Goal: Complete application form: Complete application form

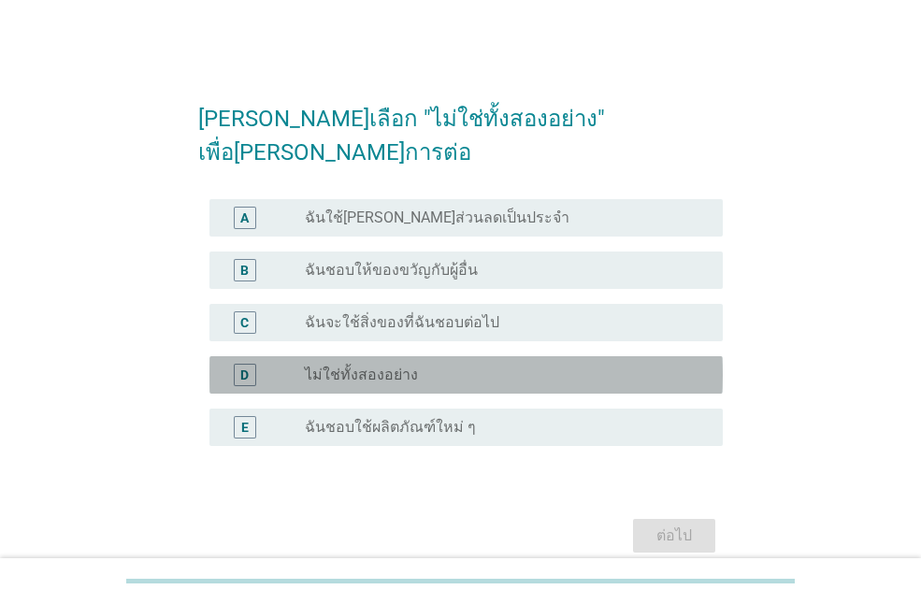
click at [396, 366] on label "ไม่ใช่ทั้งสองอย่าง" at bounding box center [361, 375] width 113 height 19
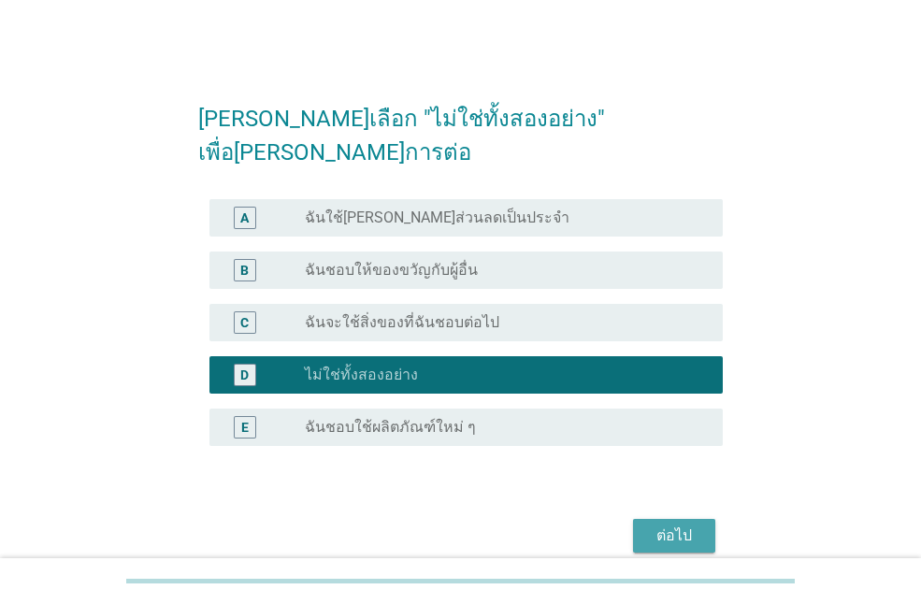
click at [656, 525] on div "ต่อไป" at bounding box center [674, 536] width 52 height 22
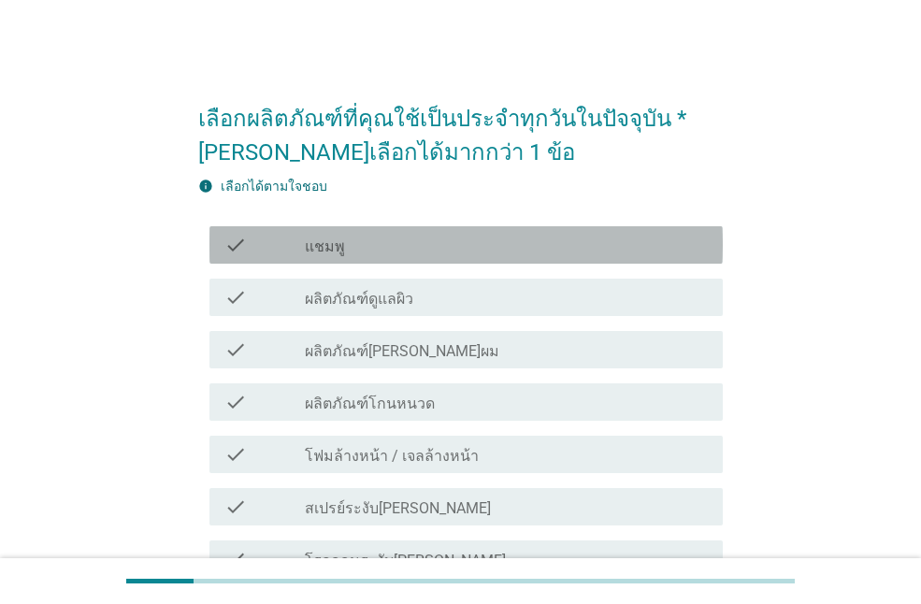
click at [572, 253] on div "check_box_outline_blank แชมพู" at bounding box center [506, 245] width 403 height 22
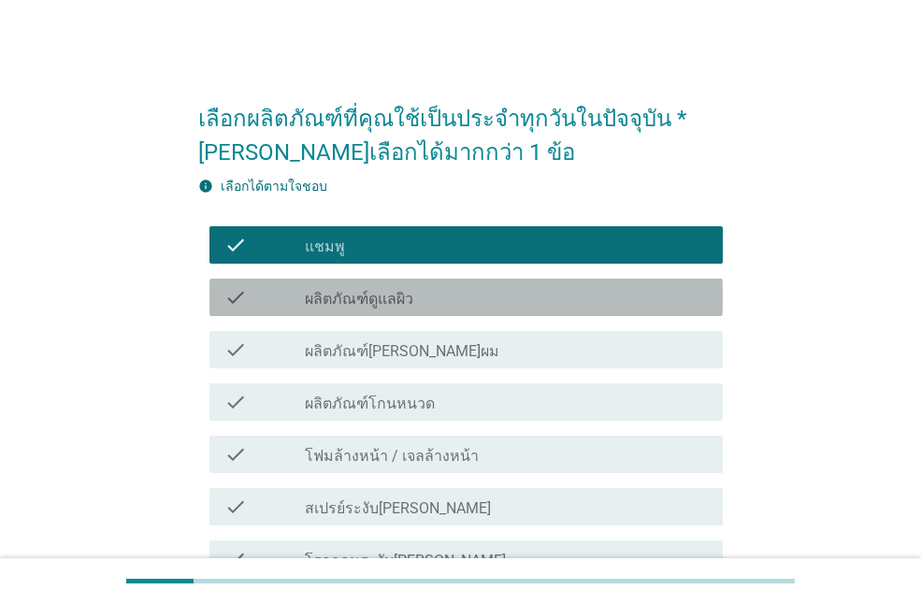
click at [560, 302] on div "check_box_outline_blank ผลิตภัณฑ์ดูแลผิว" at bounding box center [506, 297] width 403 height 22
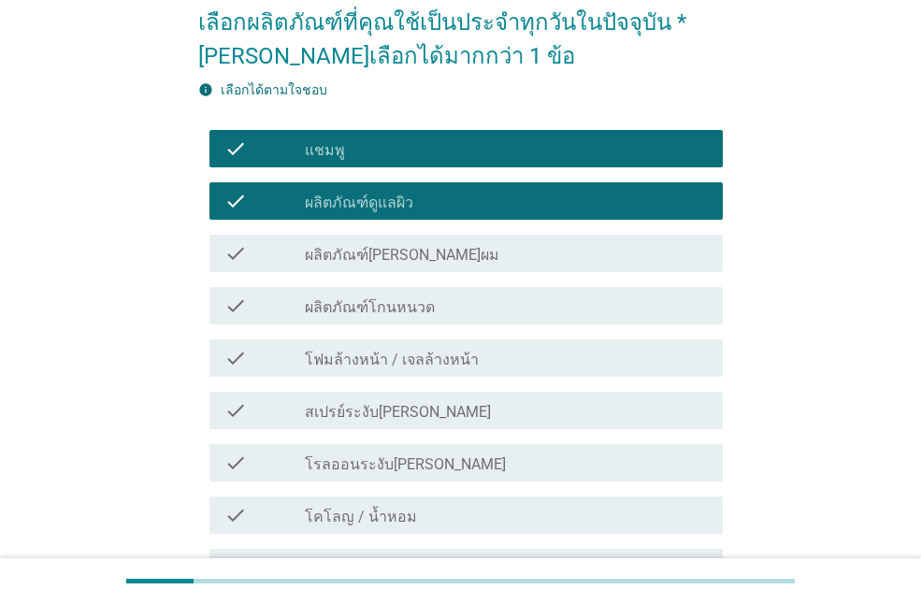
scroll to position [97, 0]
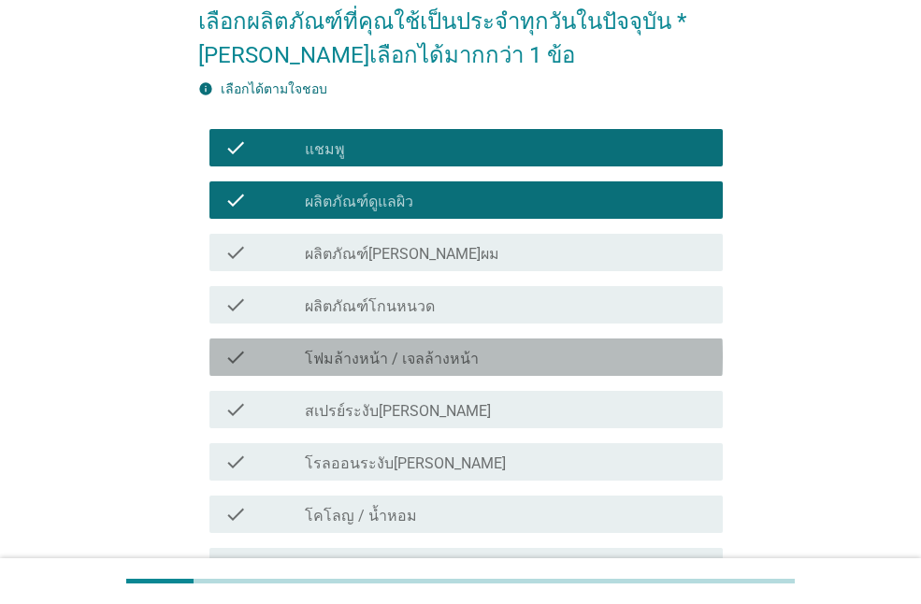
click at [524, 366] on div "check_box_outline_blank โฟมล้างหน้า / เจลล้างหน้า" at bounding box center [506, 357] width 403 height 22
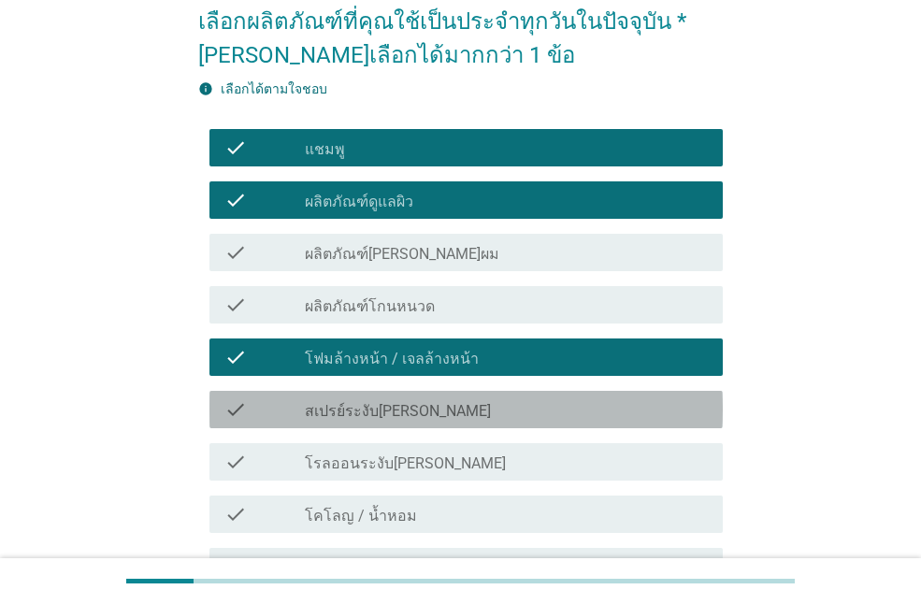
click at [505, 410] on div "check_box_outline_blank สเปรย์ระงับกลิ่นกาย" at bounding box center [506, 409] width 403 height 22
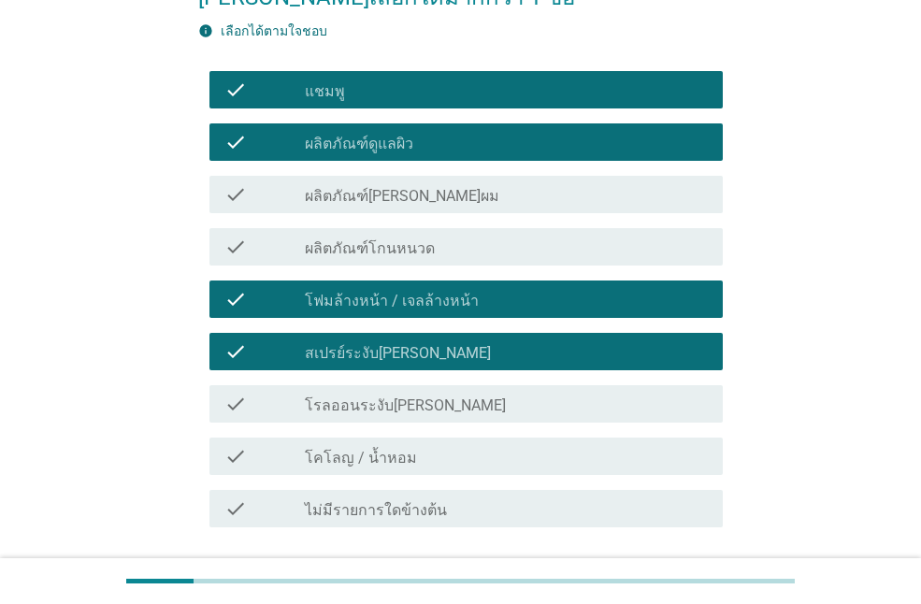
scroll to position [156, 0]
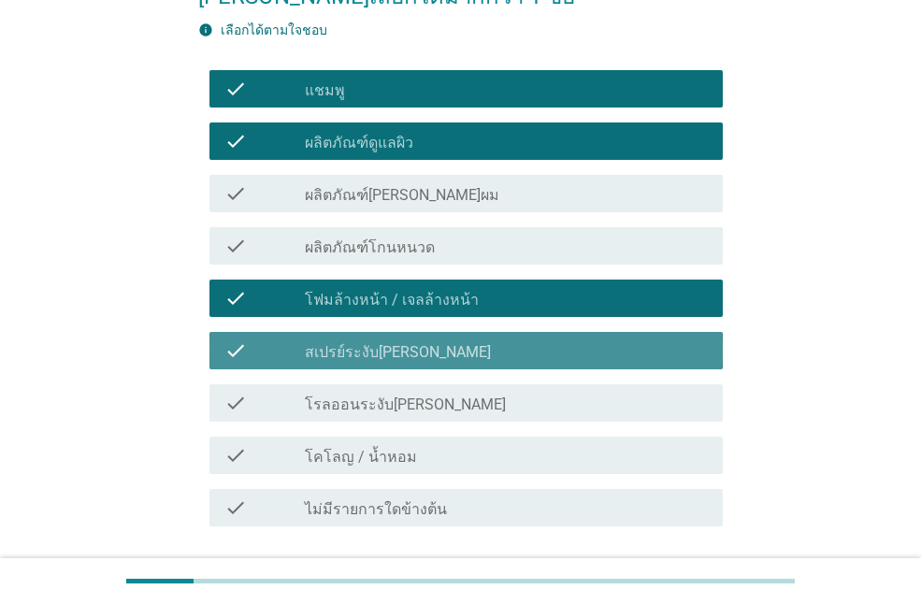
click at [480, 352] on div "check_box_outline_blank สเปรย์ระงับกลิ่นกาย" at bounding box center [506, 350] width 403 height 22
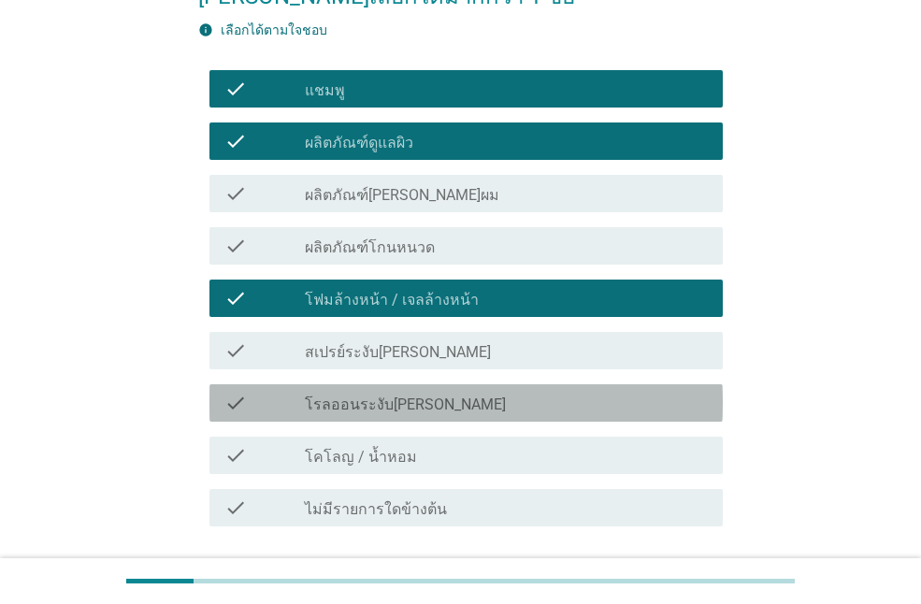
click at [473, 395] on div "check_box_outline_blank โรลออนระงับกลิ่นกาย" at bounding box center [506, 403] width 403 height 22
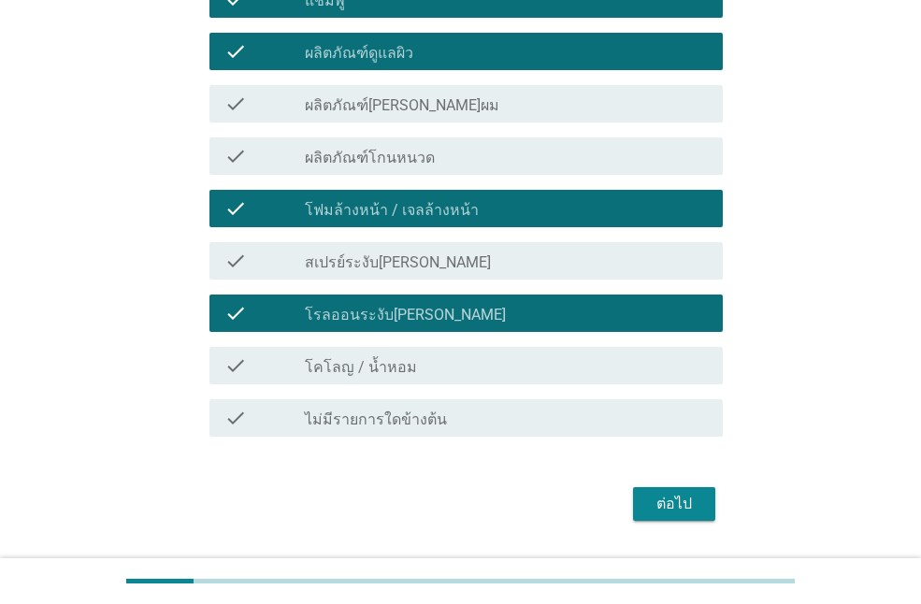
scroll to position [247, 0]
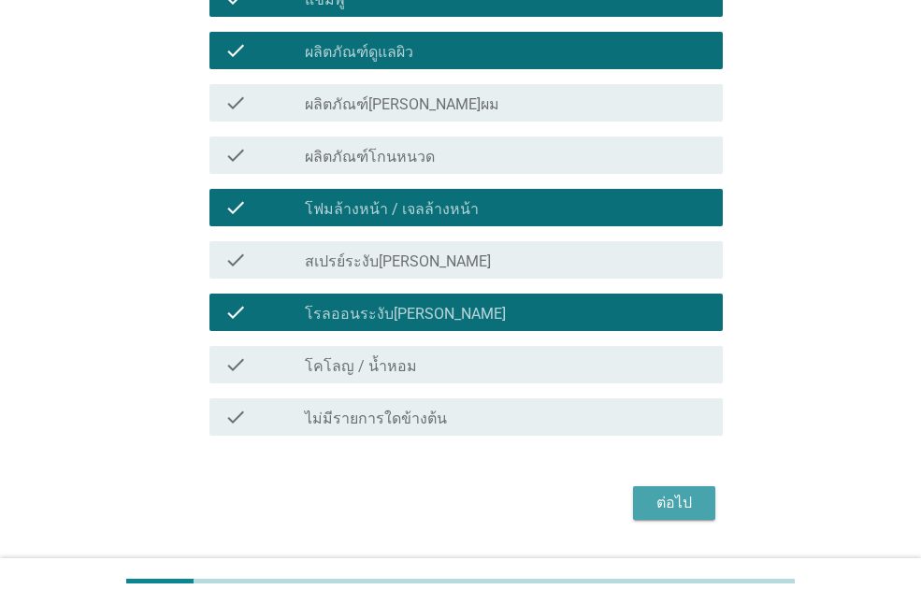
click at [648, 499] on div "ต่อไป" at bounding box center [674, 503] width 52 height 22
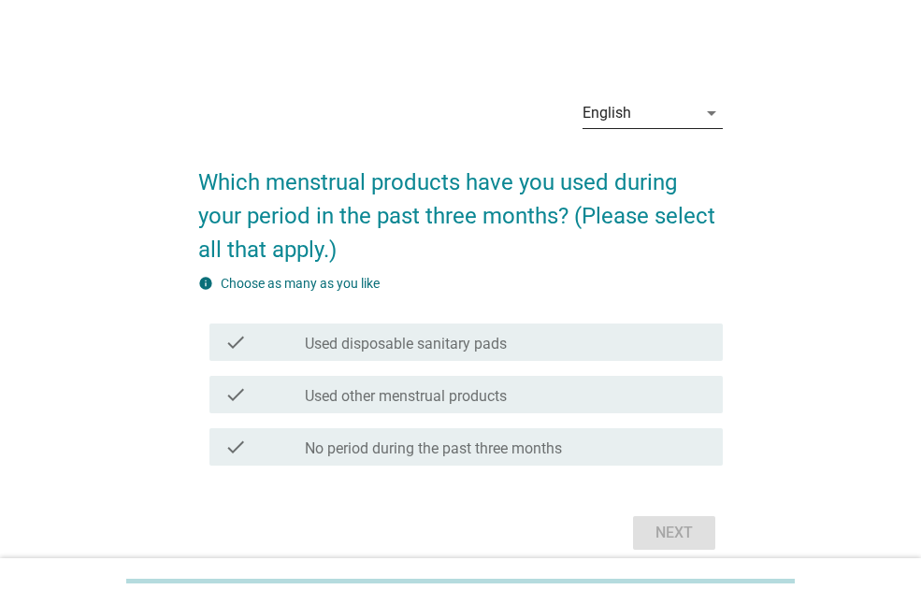
click at [659, 105] on div "English" at bounding box center [639, 113] width 114 height 30
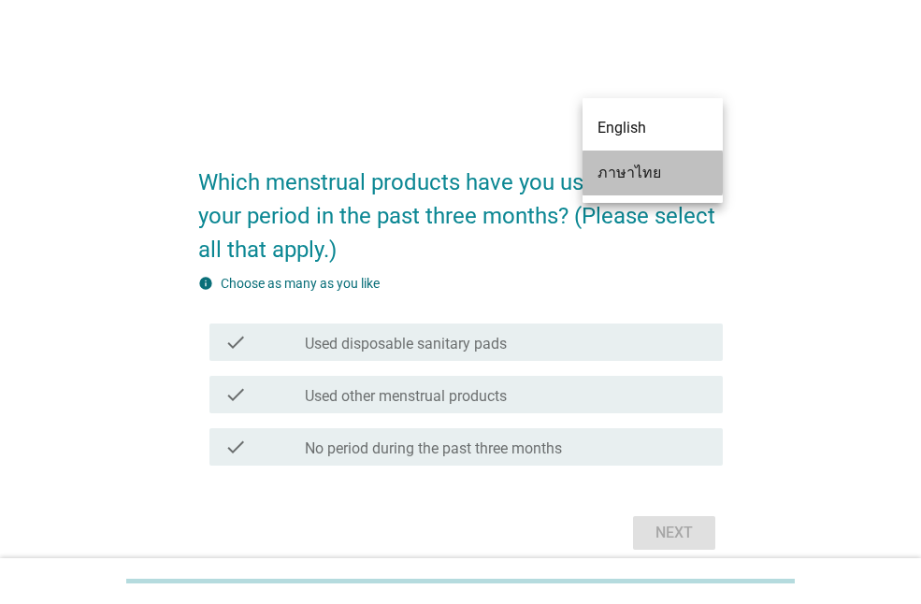
click at [637, 175] on div "ภาษาไทย" at bounding box center [652, 173] width 110 height 22
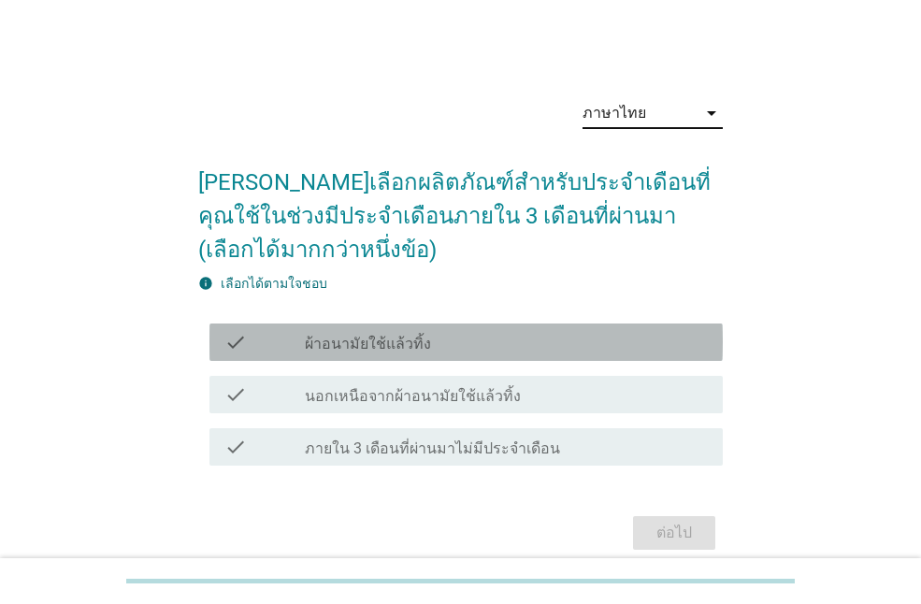
click at [567, 333] on div "check_box_outline_blank ผ้าอนามัยใช้แล้วทิ้ง" at bounding box center [506, 342] width 403 height 22
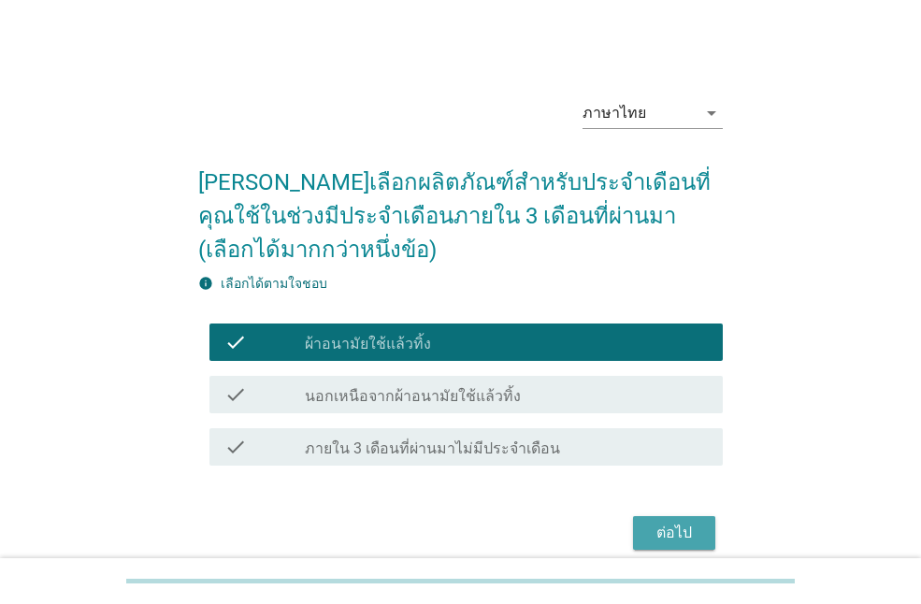
click at [678, 535] on div "ต่อไป" at bounding box center [674, 533] width 52 height 22
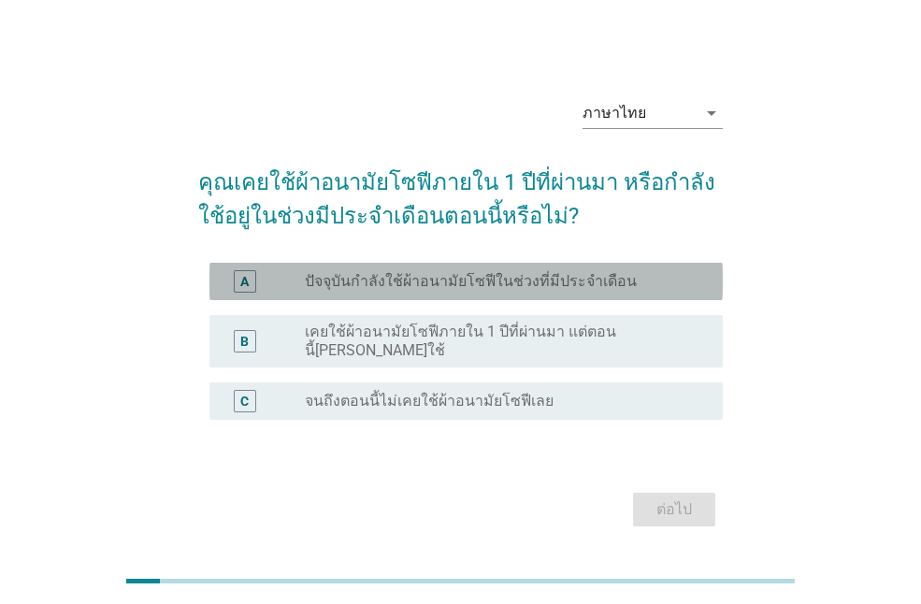
click at [643, 271] on div "A radio_button_unchecked ปัจจุบันกำลังใช้ผ้าอนามัยโซฟีในช่วงที่มีประจำเดือน" at bounding box center [465, 281] width 513 height 37
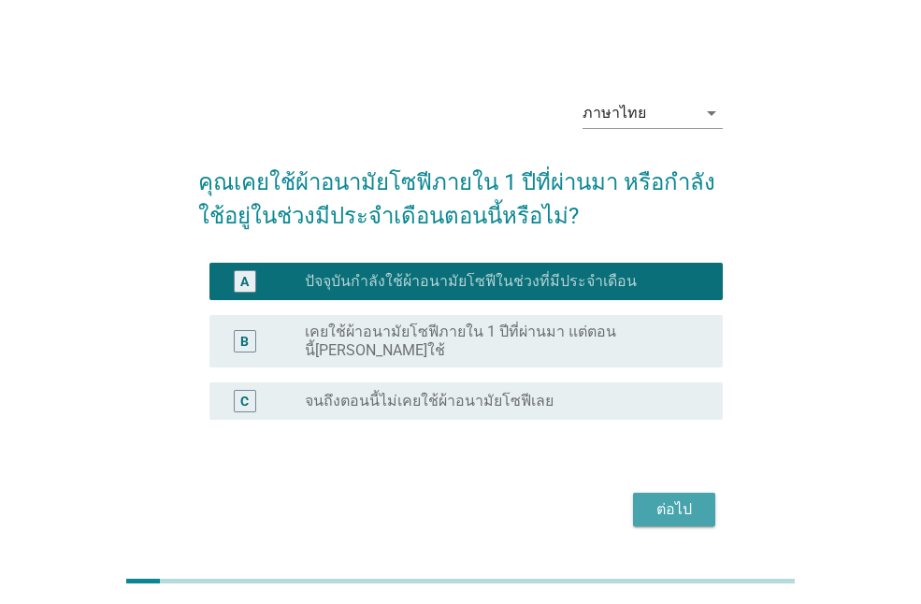
click at [681, 498] on div "ต่อไป" at bounding box center [674, 509] width 52 height 22
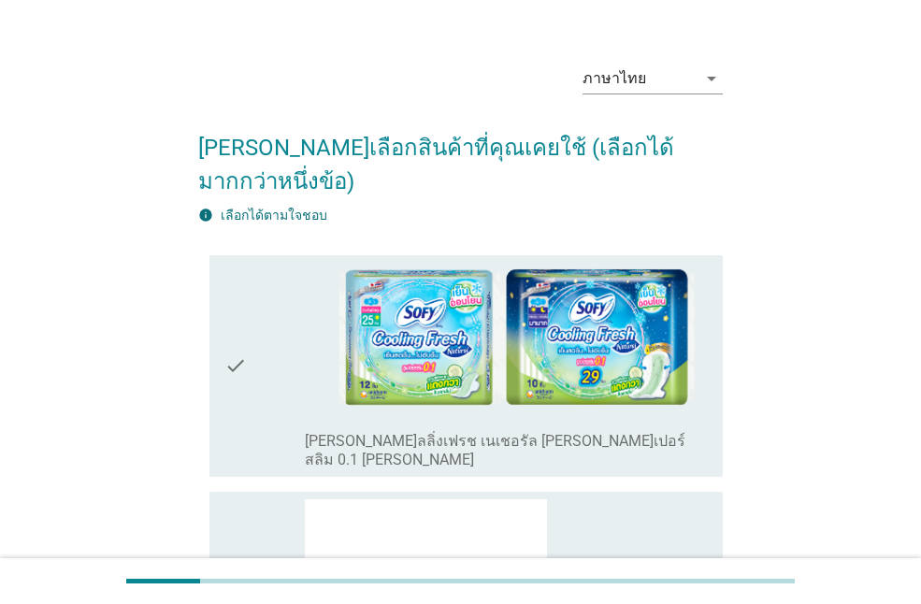
scroll to position [38, 0]
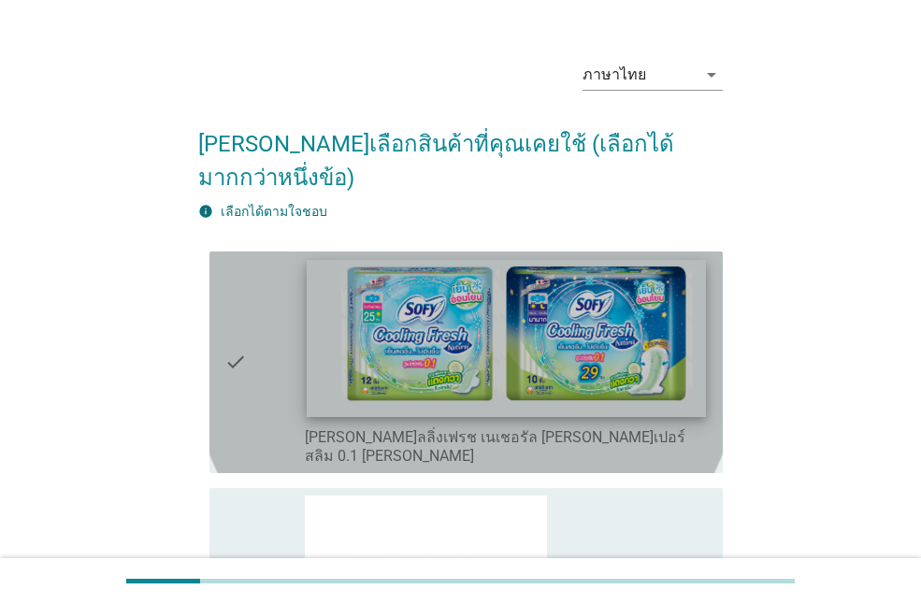
click at [681, 293] on img at bounding box center [506, 338] width 398 height 158
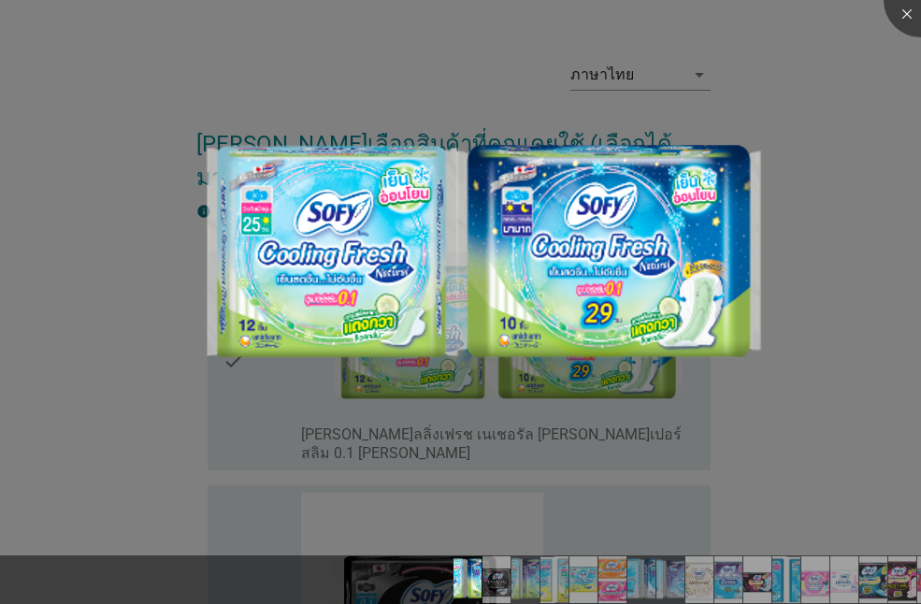
click at [812, 354] on div at bounding box center [460, 302] width 921 height 604
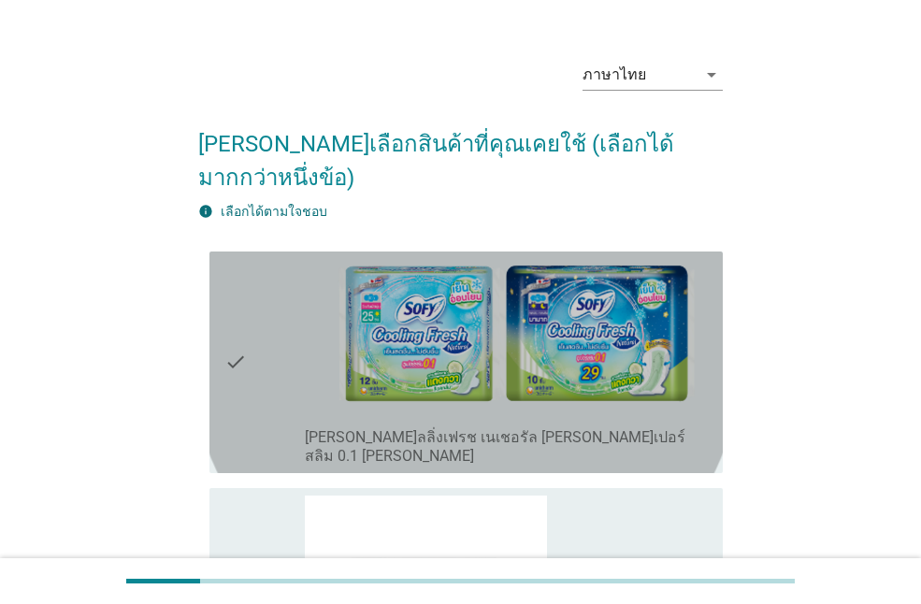
click at [247, 360] on icon "check" at bounding box center [235, 362] width 22 height 207
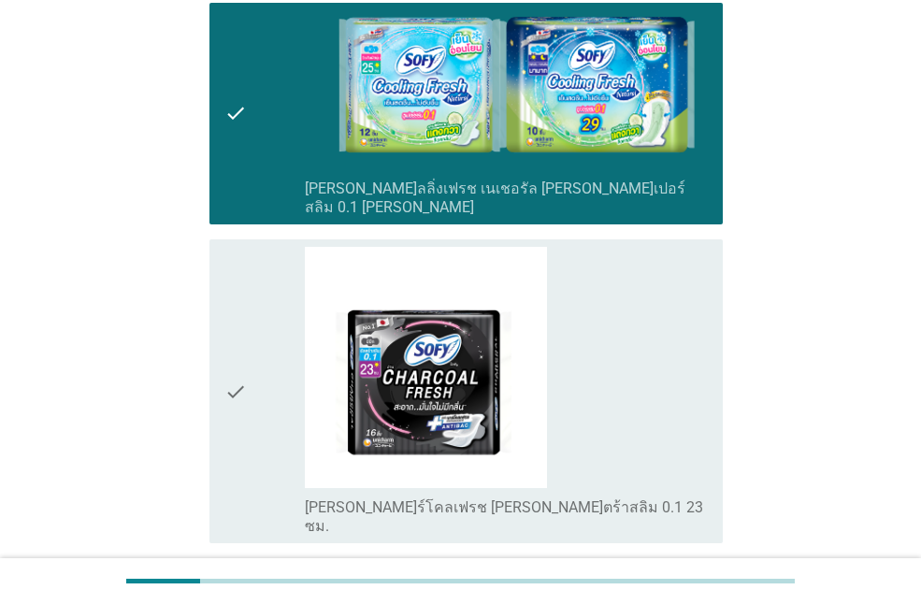
scroll to position [305, 0]
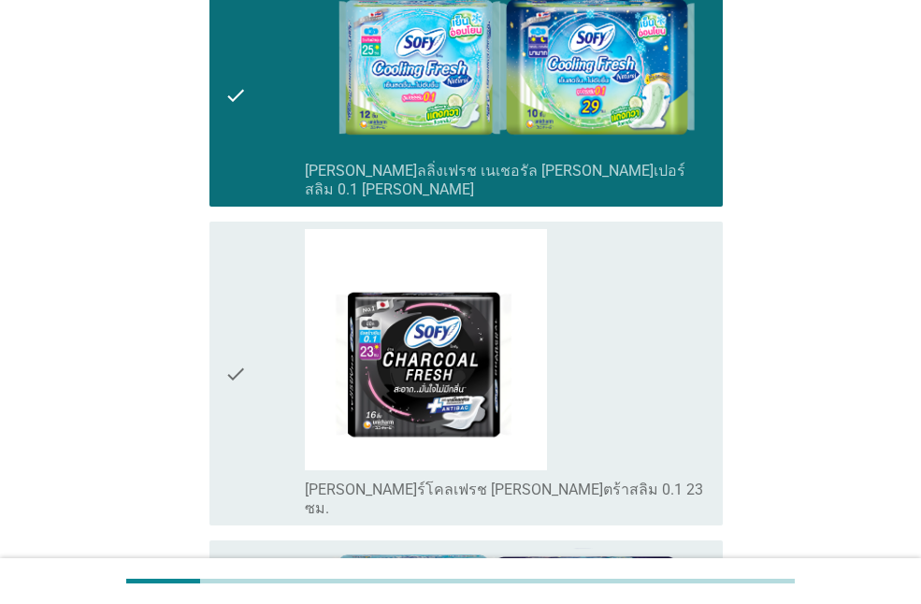
click at [235, 353] on icon "check" at bounding box center [235, 373] width 22 height 289
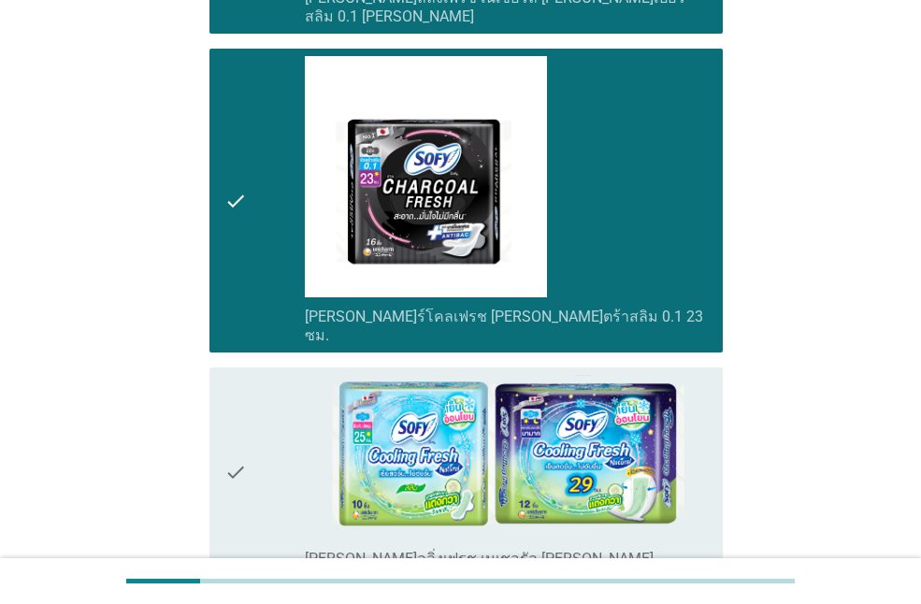
scroll to position [0, 0]
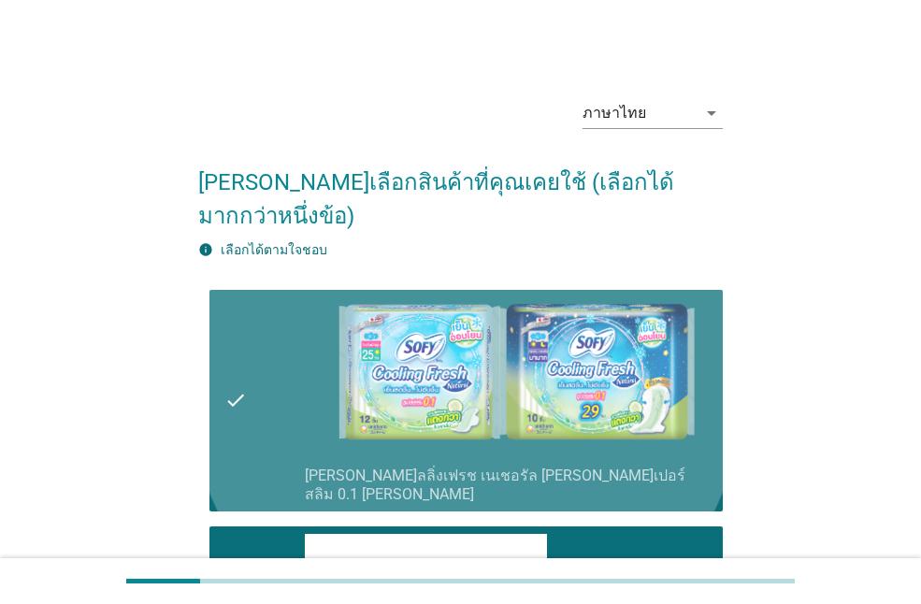
click at [245, 357] on icon "check" at bounding box center [235, 400] width 22 height 207
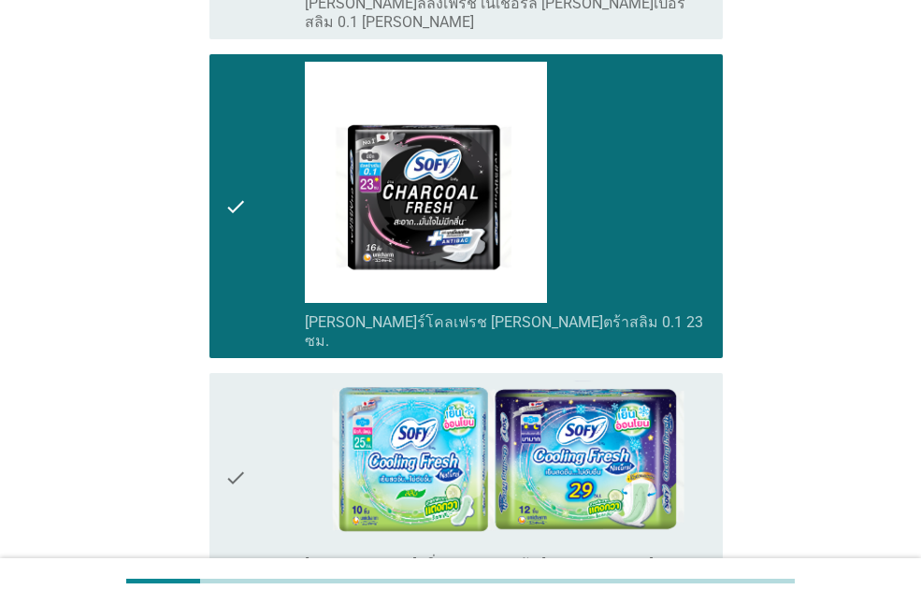
scroll to position [652, 0]
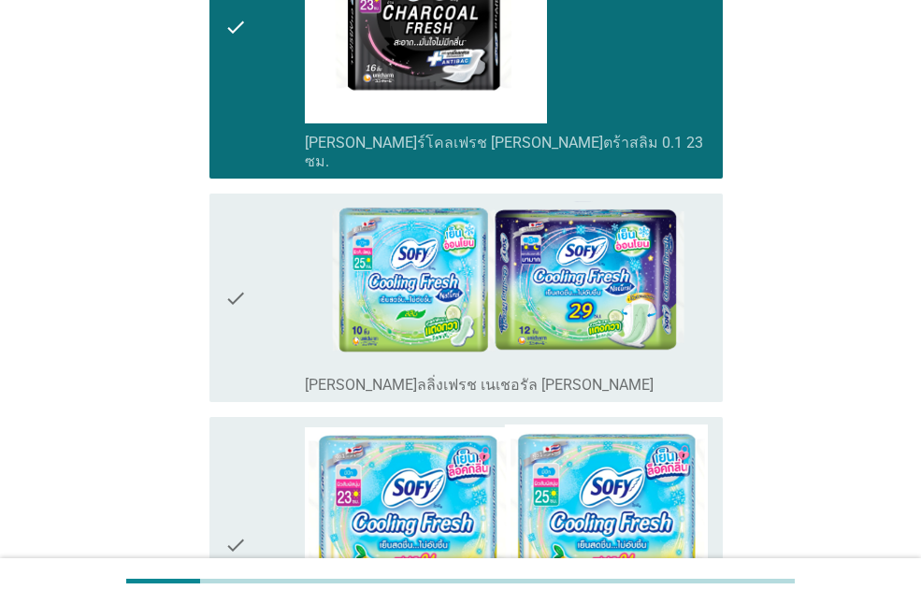
click at [257, 266] on div "check" at bounding box center [264, 298] width 80 height 194
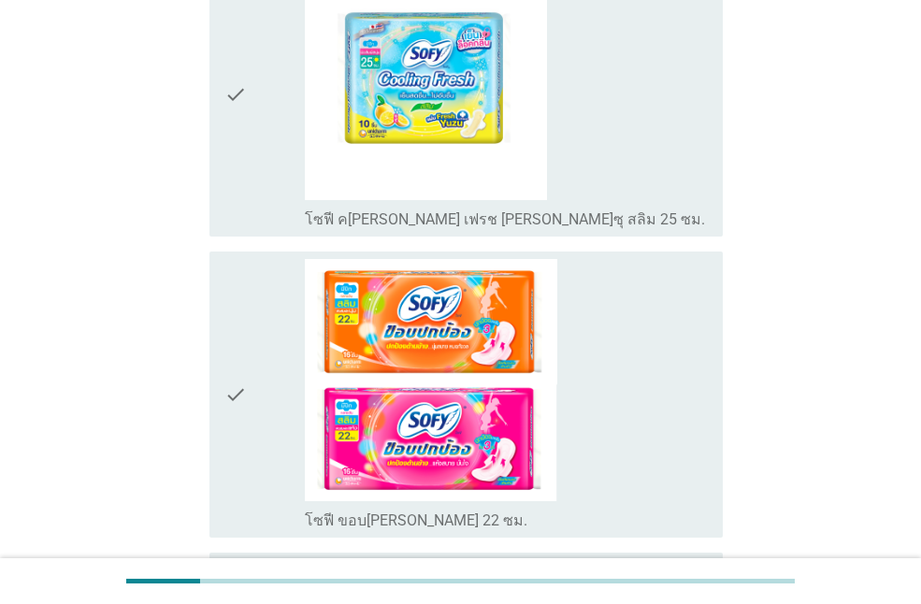
scroll to position [1390, 0]
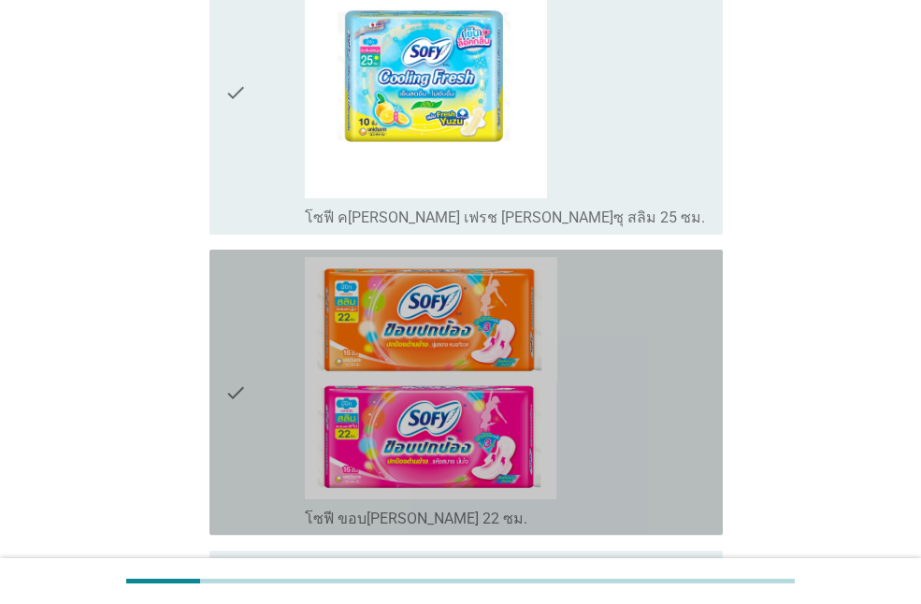
click at [234, 297] on icon "check" at bounding box center [235, 392] width 22 height 270
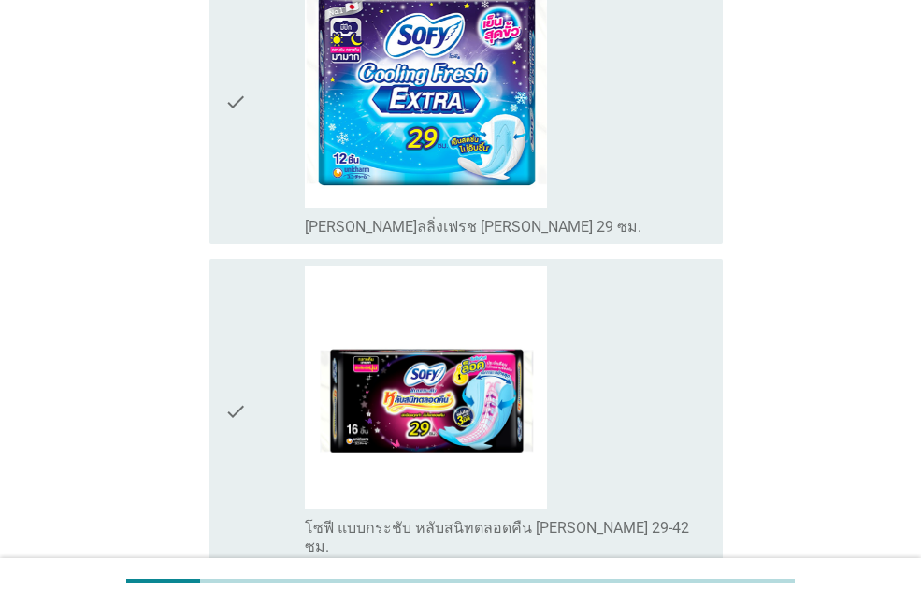
scroll to position [2847, 0]
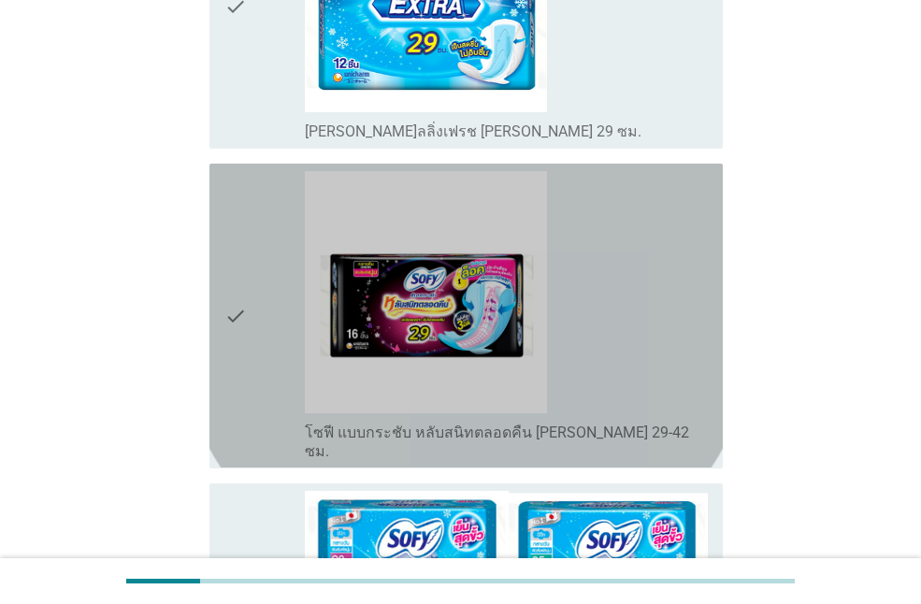
click at [218, 176] on div "check check_box_outline_blank โซฟี แบบกระชับ หลับสนิทตลอดคืน [PERSON_NAME] 29-4…" at bounding box center [465, 316] width 513 height 304
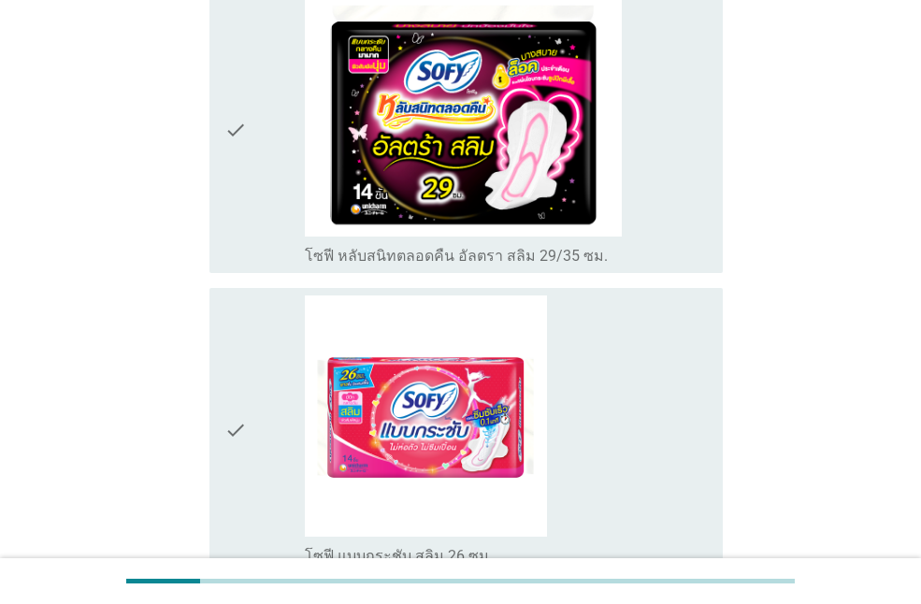
scroll to position [4547, 0]
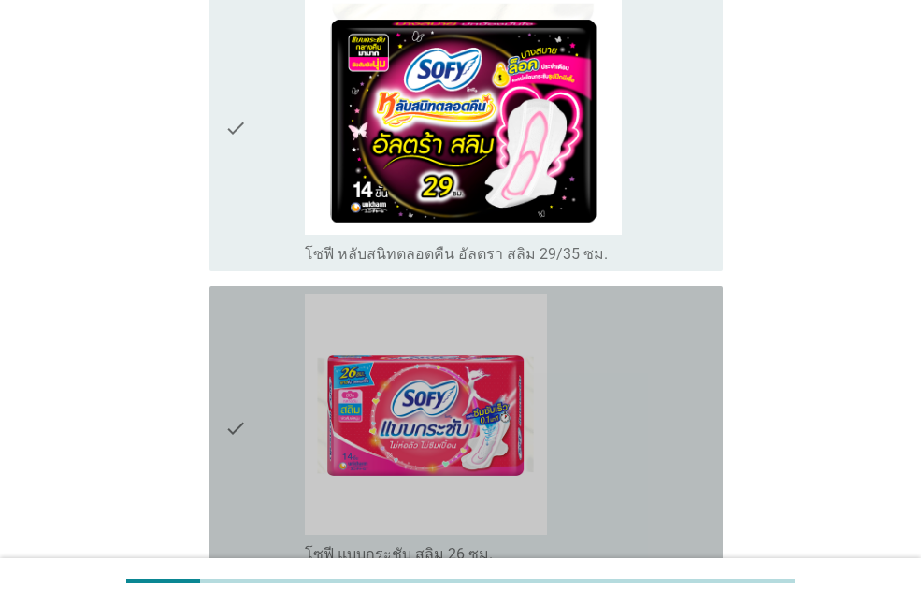
click at [232, 294] on icon "check" at bounding box center [235, 429] width 22 height 270
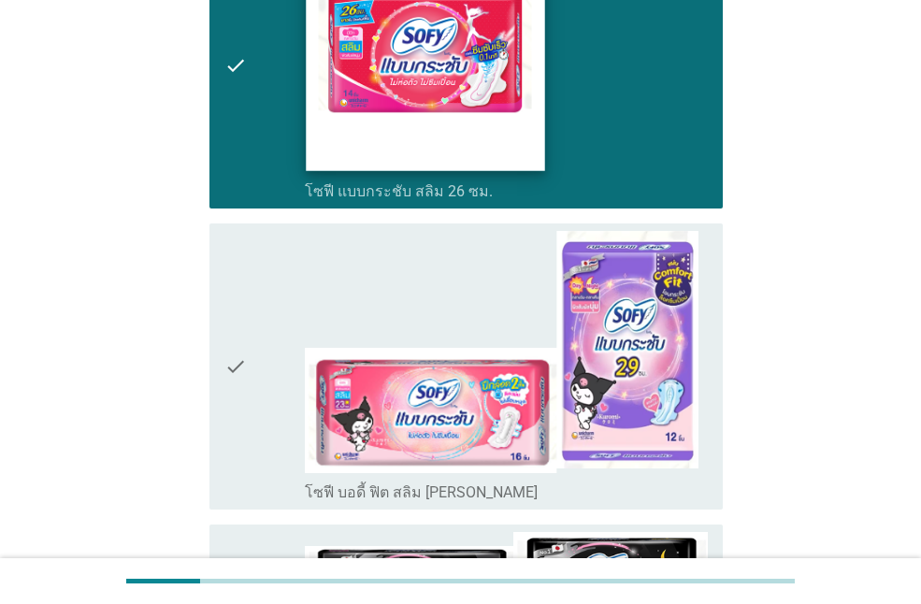
scroll to position [5008, 0]
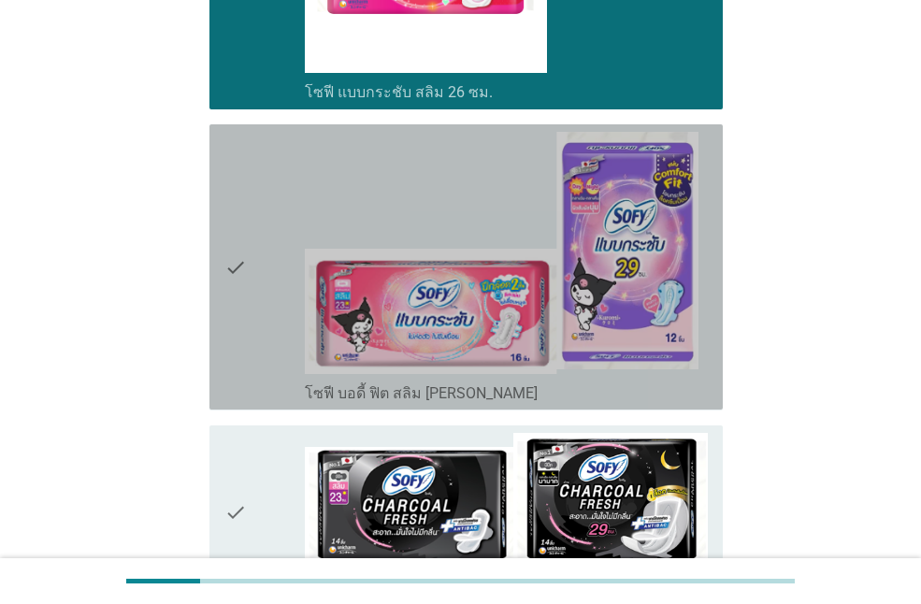
click at [233, 132] on icon "check" at bounding box center [235, 267] width 22 height 270
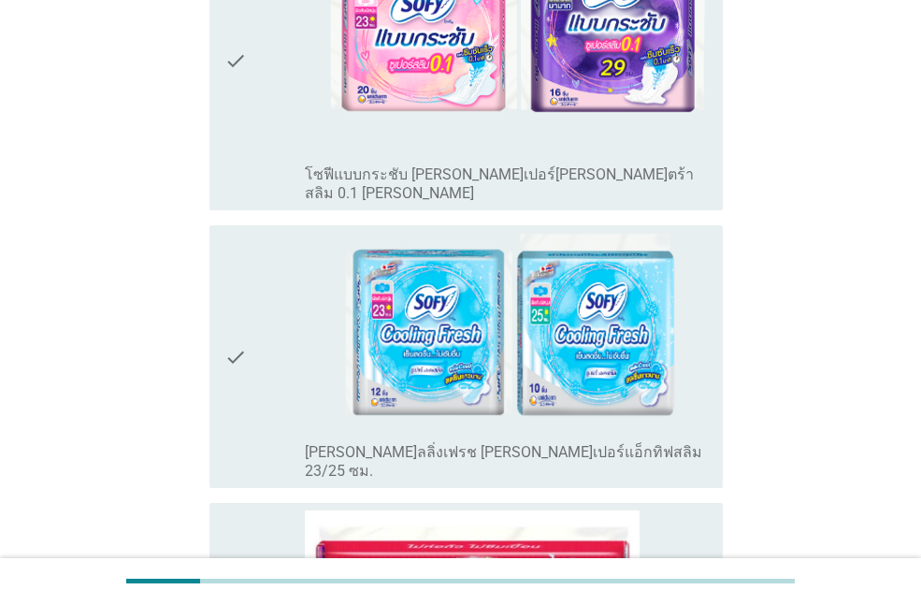
scroll to position [6196, 0]
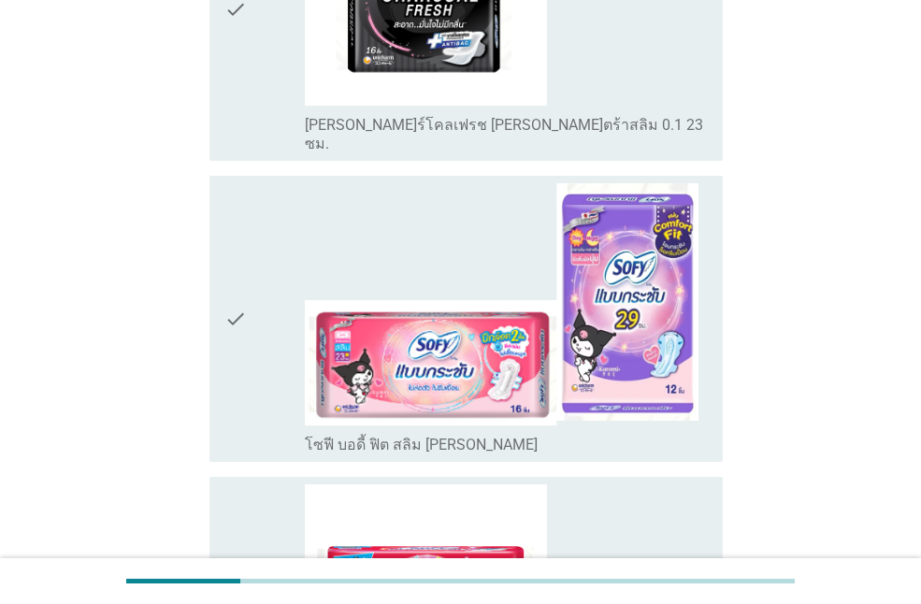
scroll to position [1276, 0]
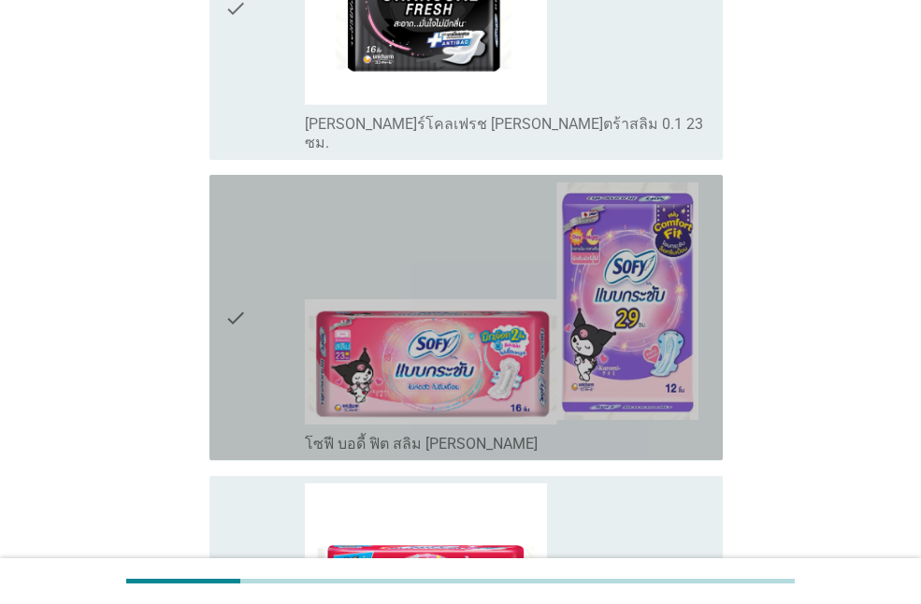
click at [251, 368] on div "check" at bounding box center [264, 317] width 80 height 270
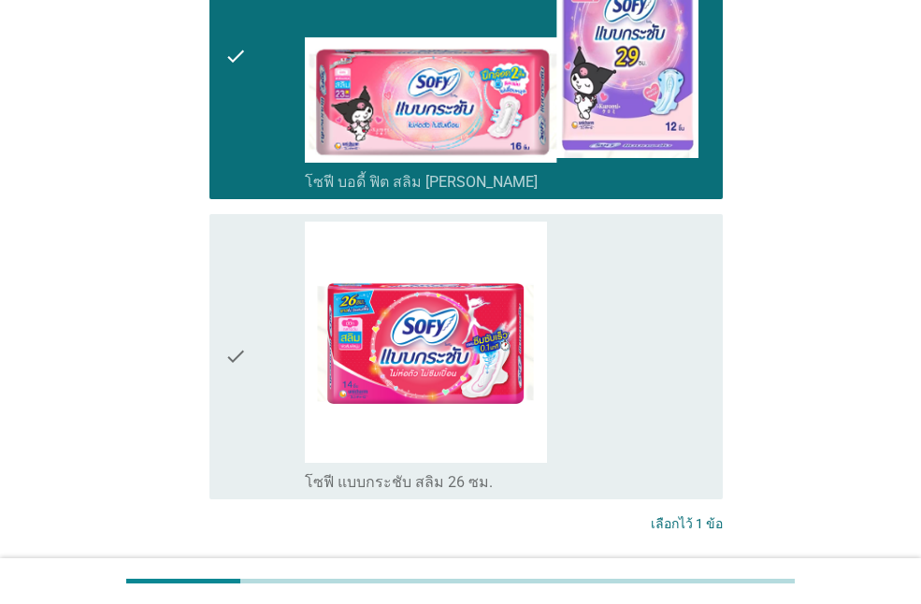
scroll to position [1642, 0]
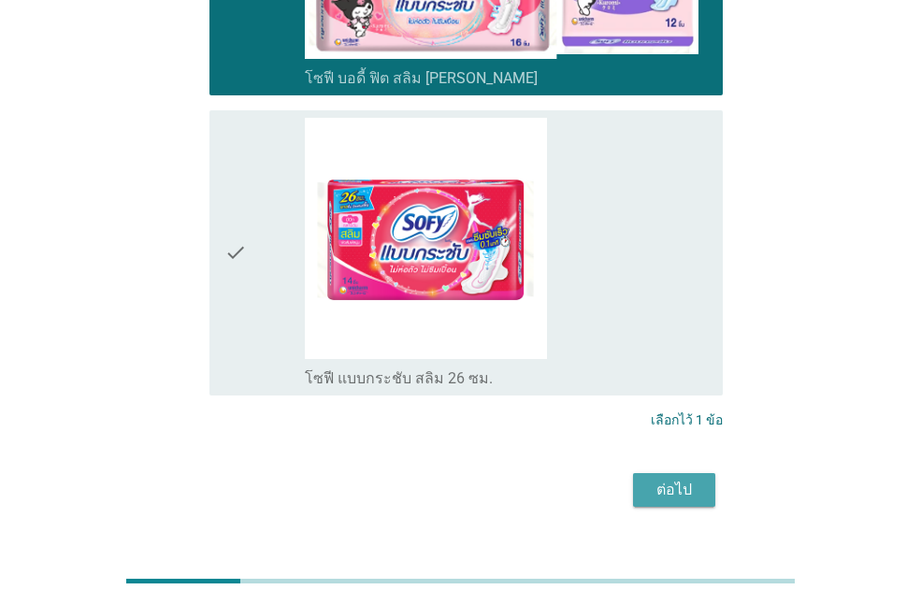
click at [685, 479] on div "ต่อไป" at bounding box center [674, 490] width 52 height 22
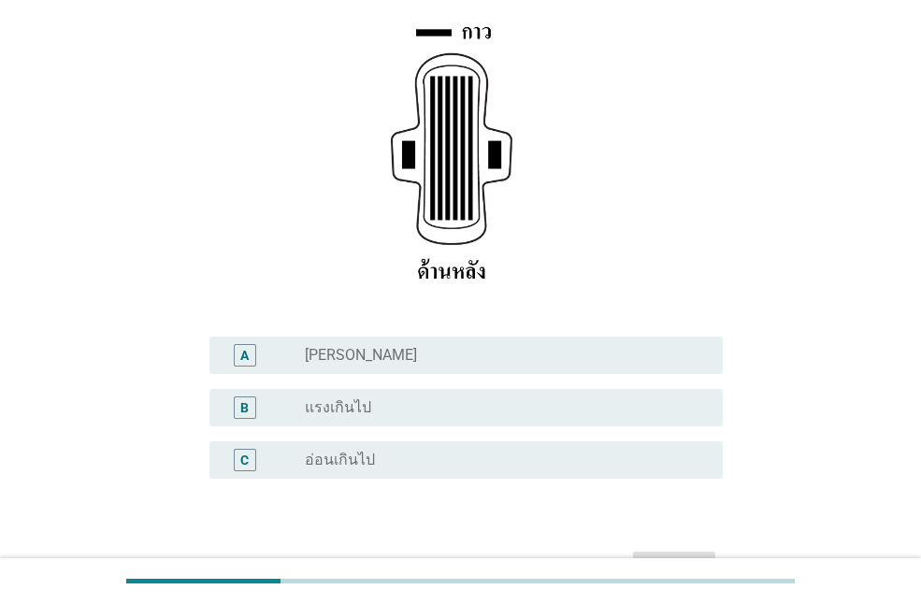
scroll to position [278, 0]
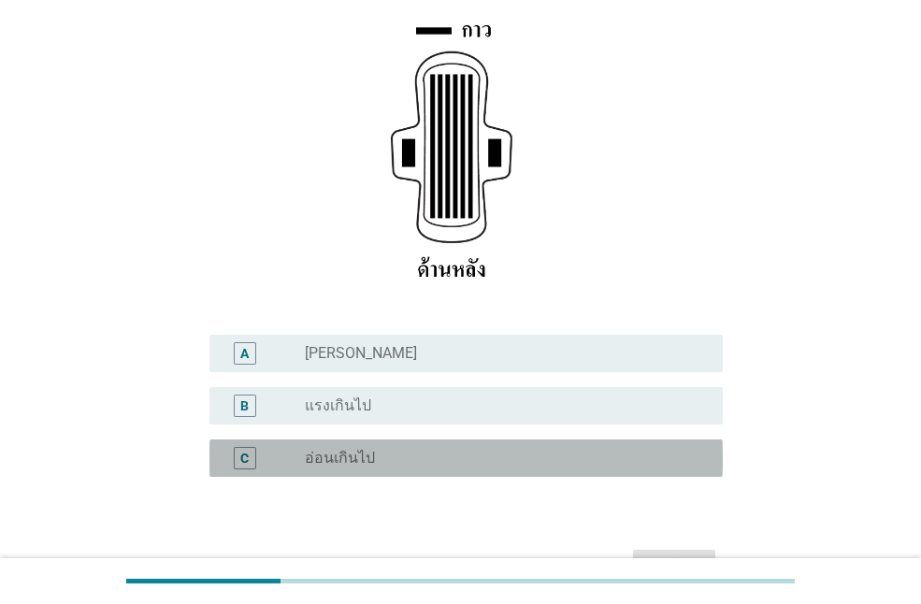
click at [603, 465] on div "radio_button_unchecked อ่อนเกินไป" at bounding box center [499, 458] width 388 height 19
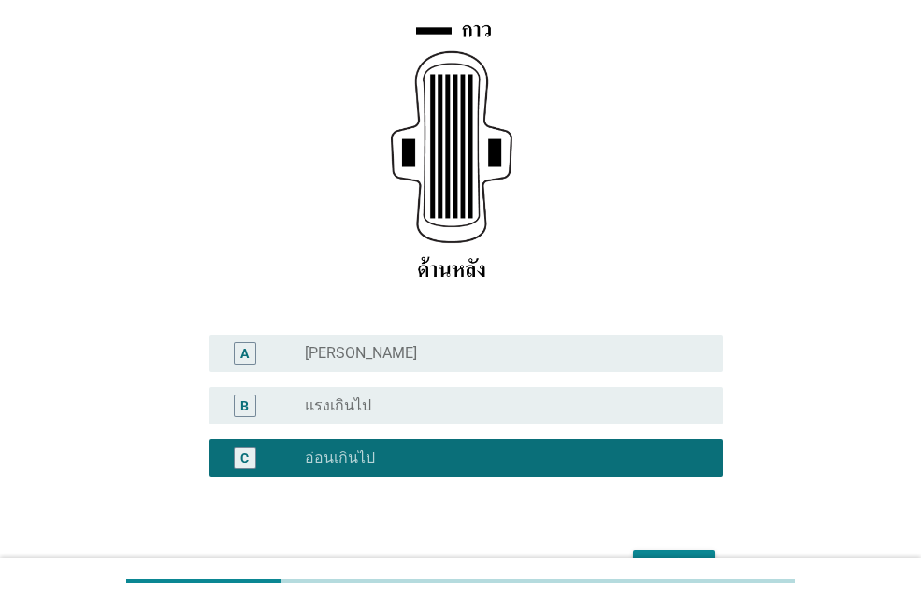
scroll to position [392, 0]
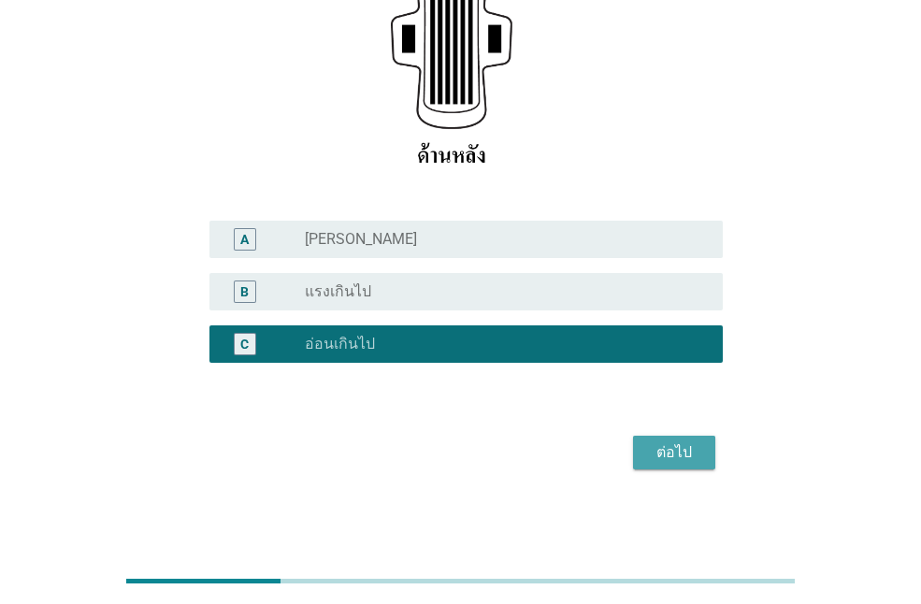
click at [651, 459] on div "ต่อไป" at bounding box center [674, 452] width 52 height 22
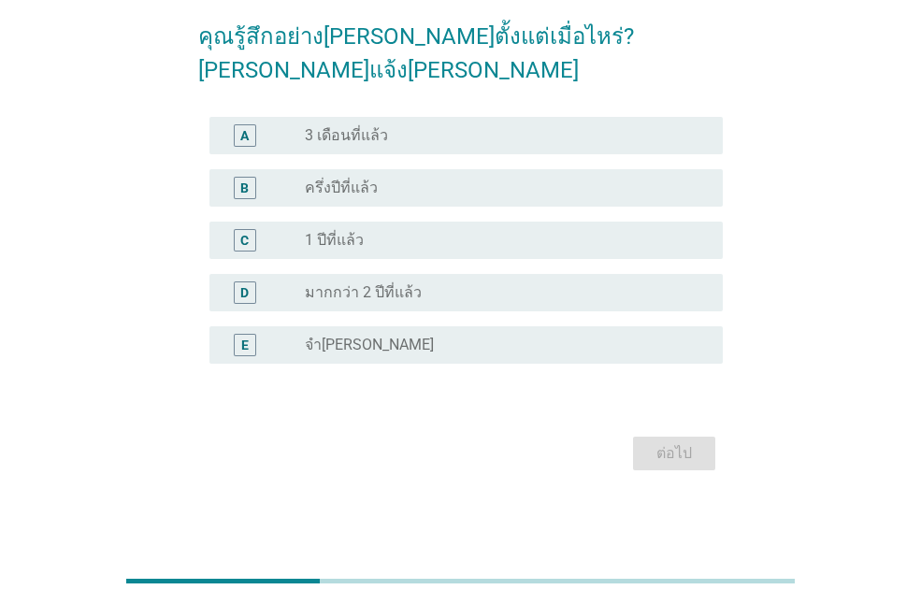
scroll to position [0, 0]
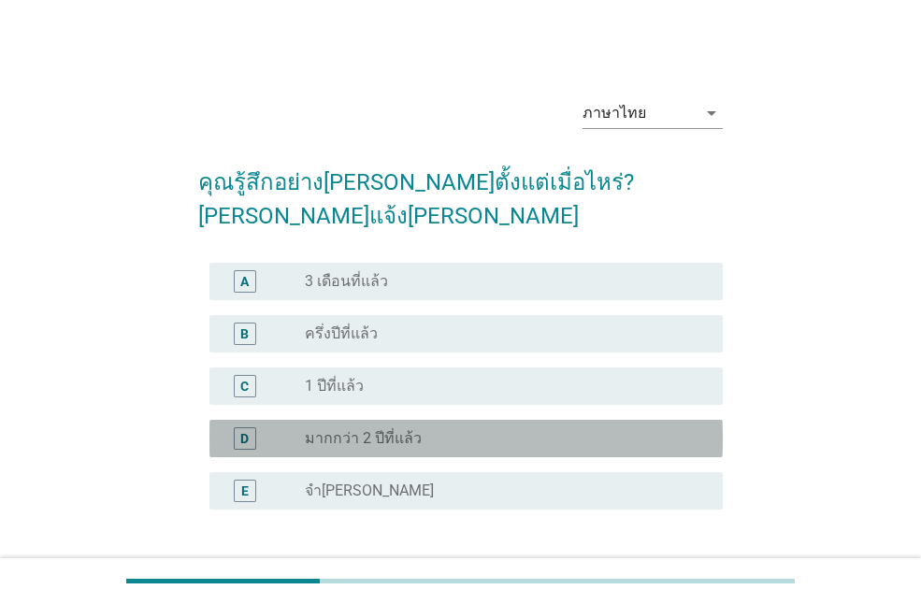
click at [572, 420] on div "D radio_button_unchecked มากกว่า 2 ปีที่แล้ว" at bounding box center [465, 438] width 513 height 37
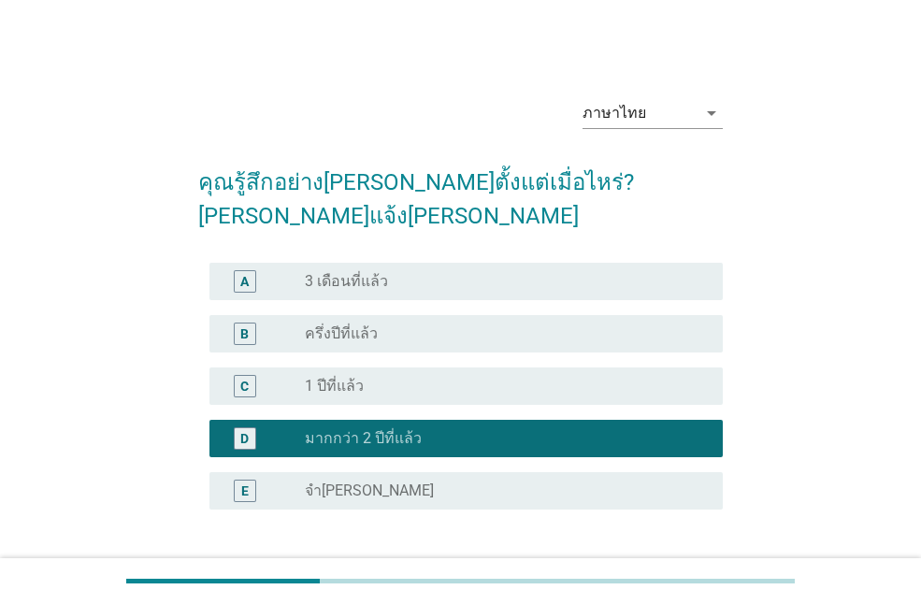
scroll to position [112, 0]
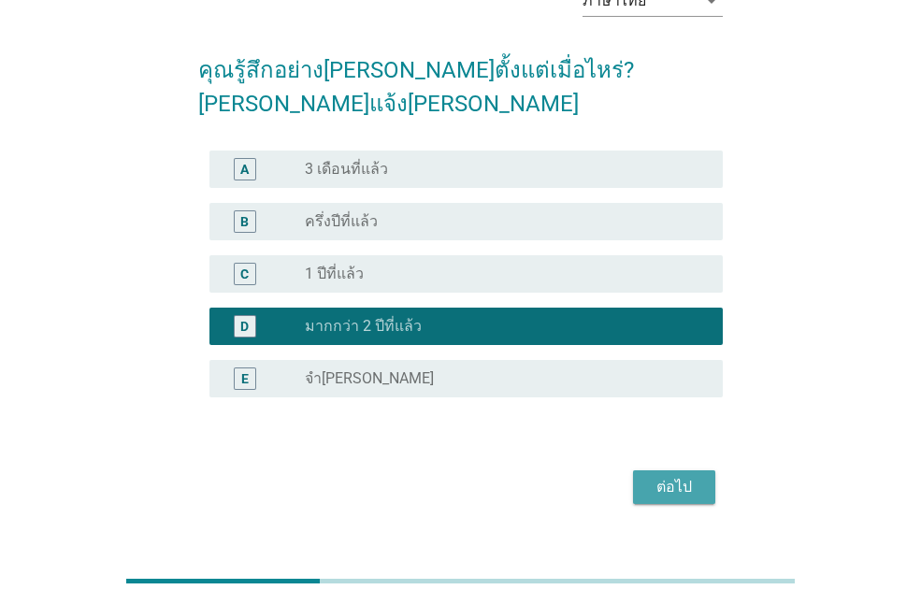
click at [642, 470] on button "ต่อไป" at bounding box center [674, 487] width 82 height 34
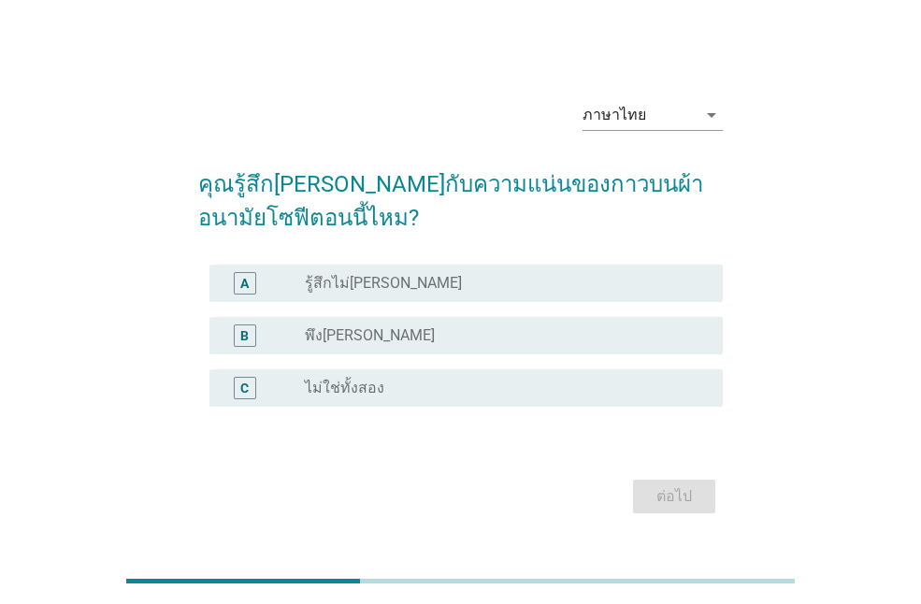
click at [553, 273] on div "radio_button_unchecked รู้สึกไม่[PERSON_NAME]" at bounding box center [506, 283] width 403 height 22
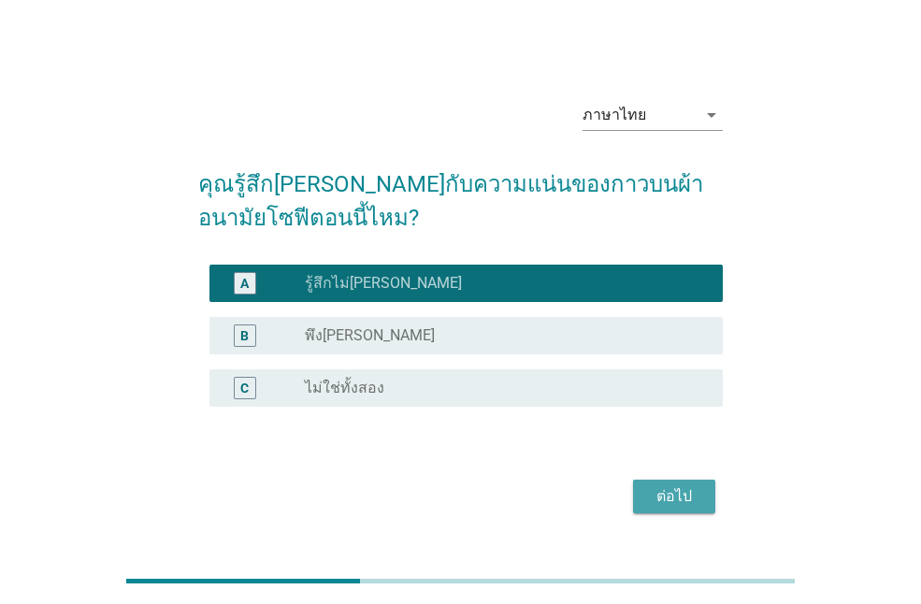
click at [686, 500] on div "ต่อไป" at bounding box center [674, 496] width 52 height 22
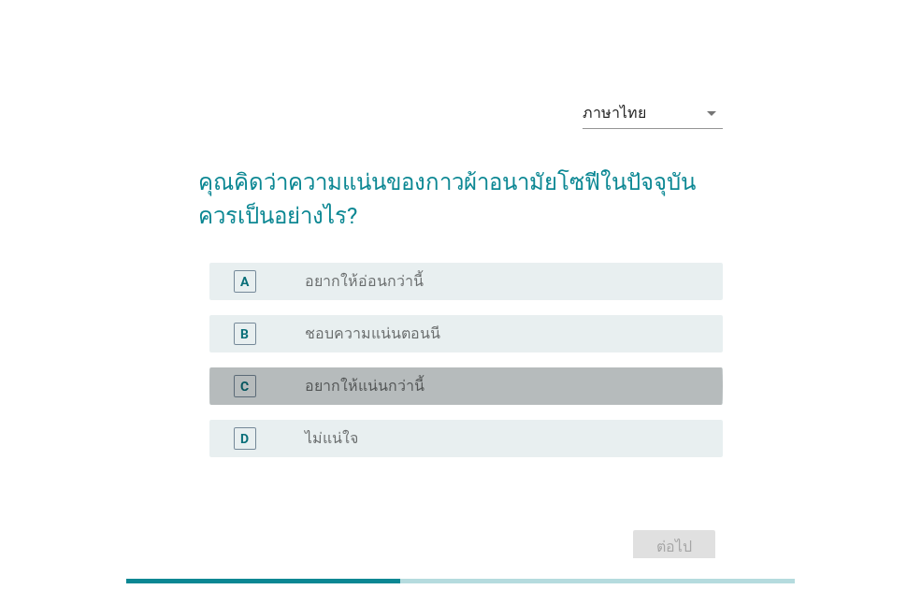
click at [525, 384] on div "radio_button_unchecked อยากให้แน่นกว่านี้" at bounding box center [499, 386] width 388 height 19
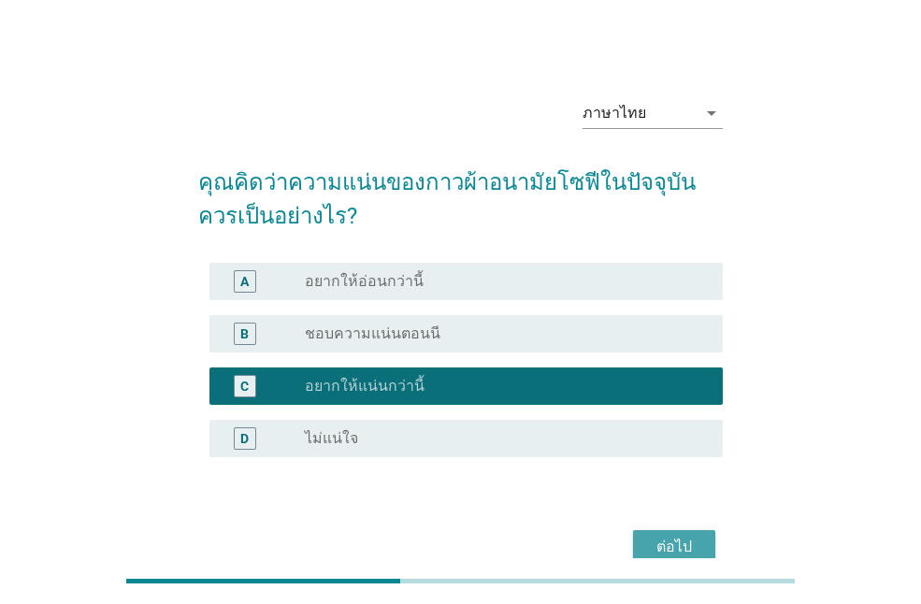
click at [677, 540] on div "ต่อไป" at bounding box center [674, 547] width 52 height 22
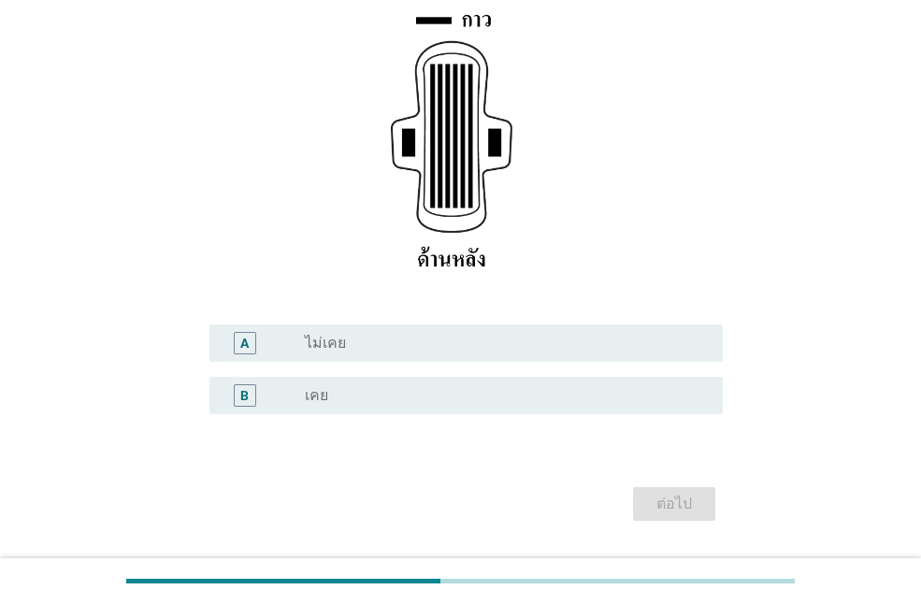
scroll to position [290, 0]
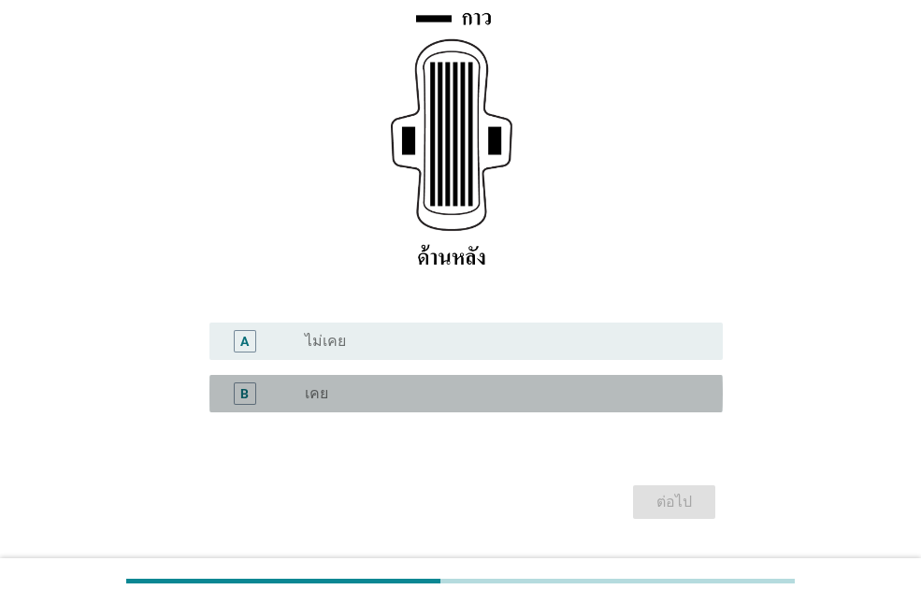
click at [638, 382] on div "radio_button_unchecked เคย" at bounding box center [506, 393] width 403 height 22
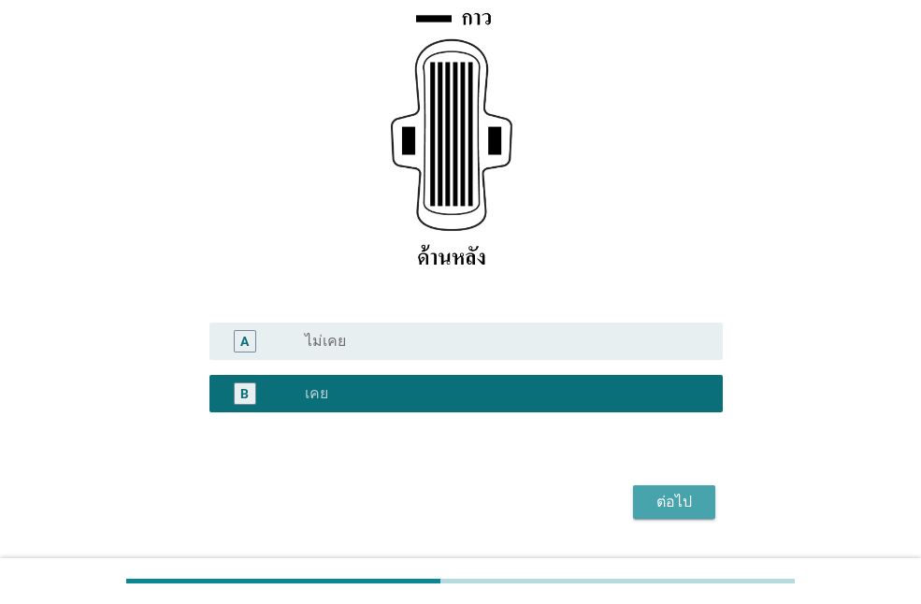
click at [697, 500] on div "ต่อไป" at bounding box center [674, 502] width 52 height 22
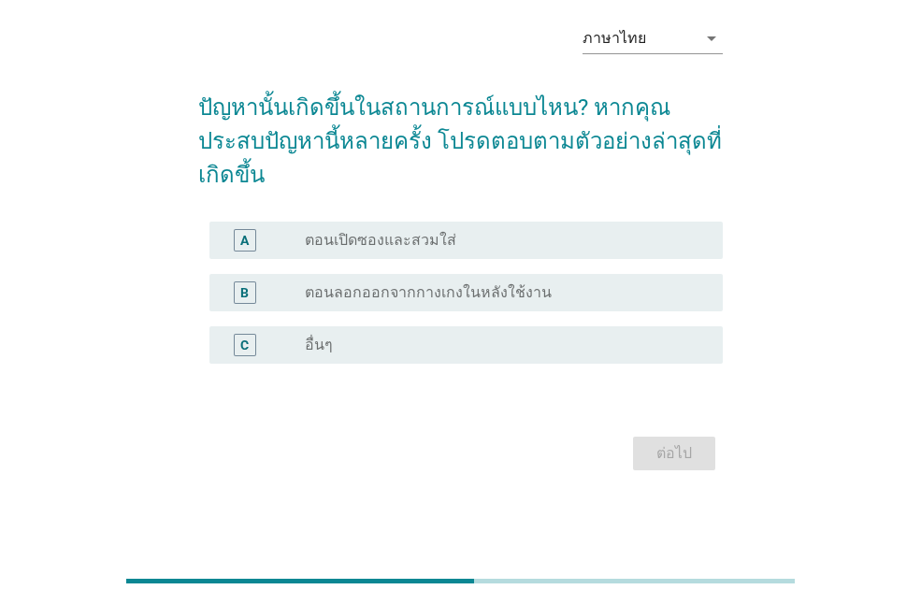
scroll to position [0, 0]
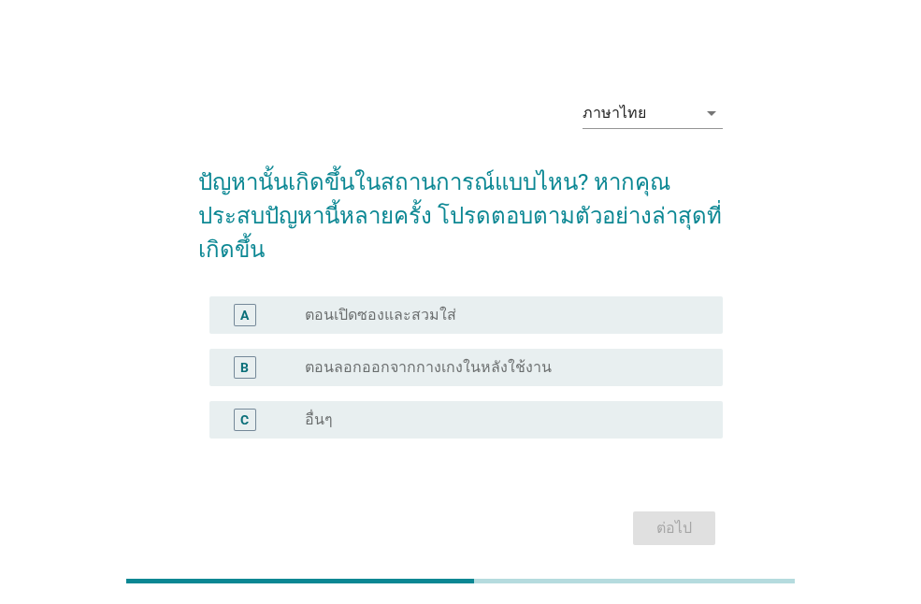
click at [651, 394] on div "C radio_button_unchecked อื่นๆ" at bounding box center [460, 420] width 525 height 52
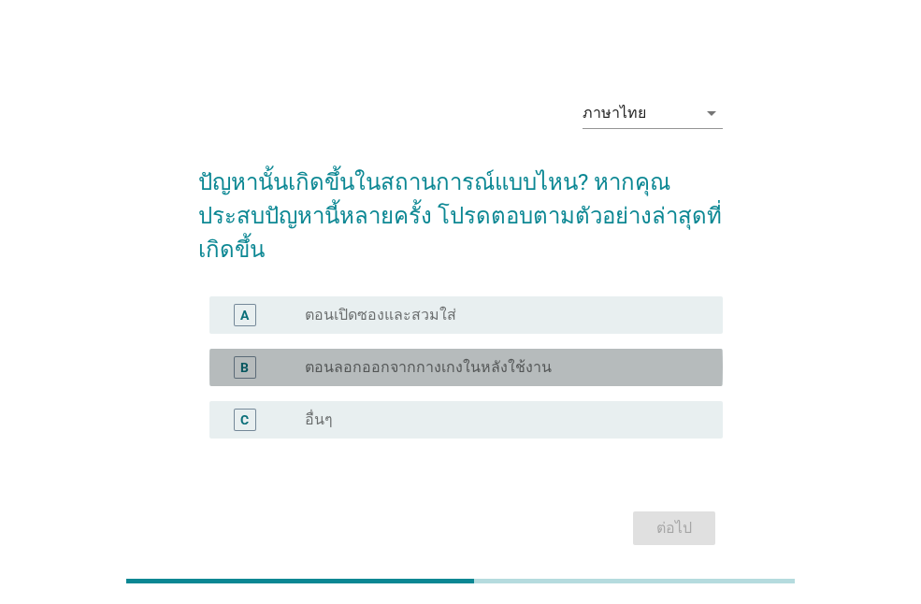
click at [645, 356] on div "radio_button_unchecked ตอนลอกออกจากกางเกงในหลังใช้งาน" at bounding box center [506, 367] width 403 height 22
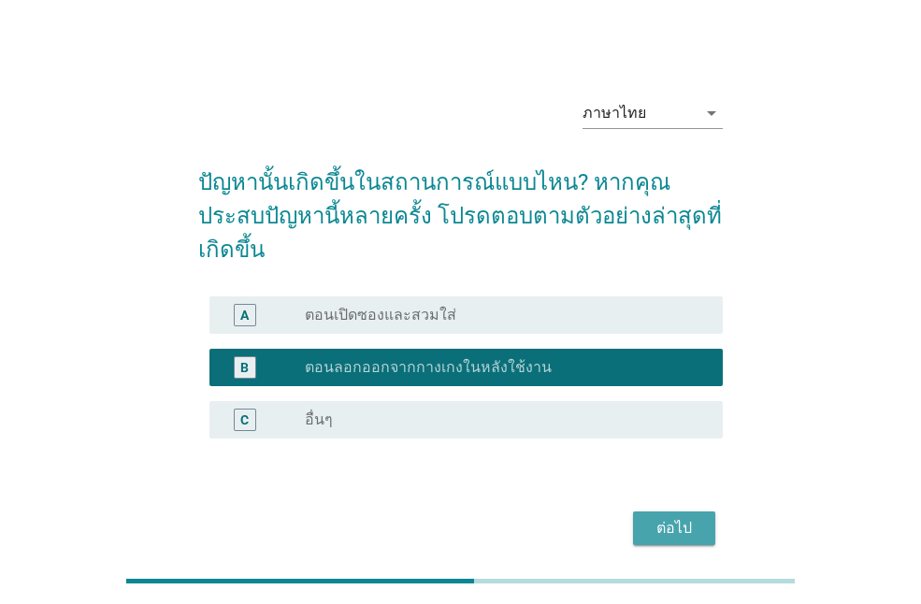
click at [705, 511] on button "ต่อไป" at bounding box center [674, 528] width 82 height 34
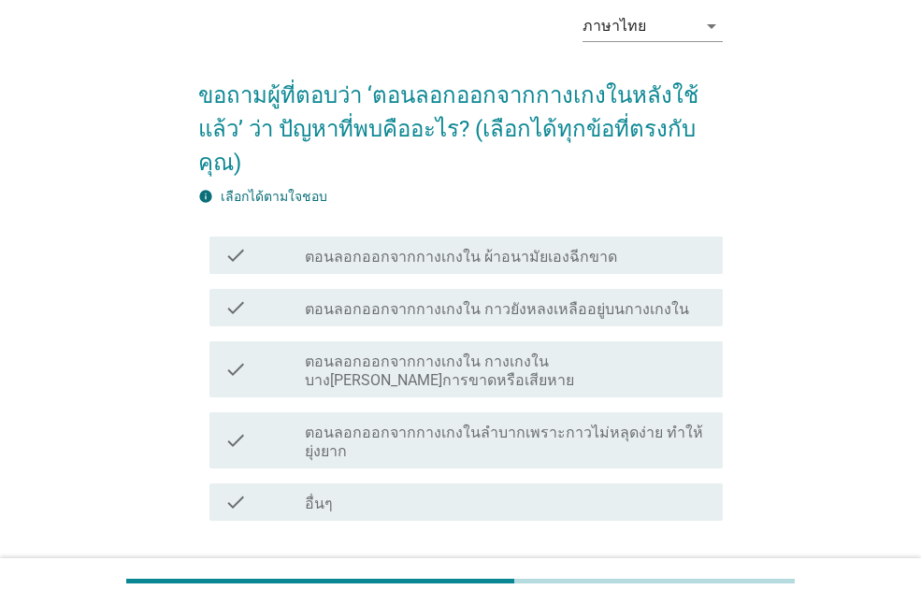
scroll to position [88, 0]
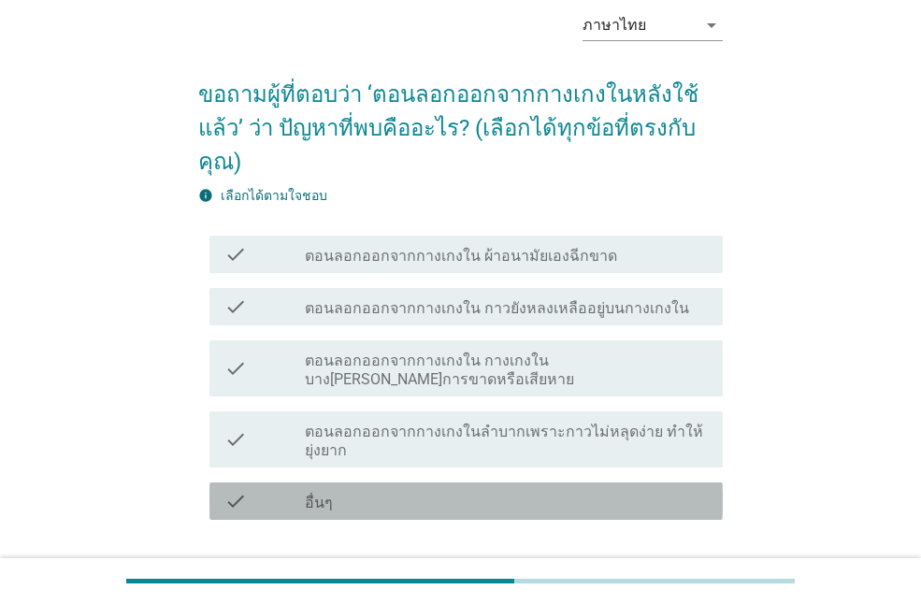
click at [641, 490] on div "check_box_outline_blank อื่นๆ" at bounding box center [506, 501] width 403 height 22
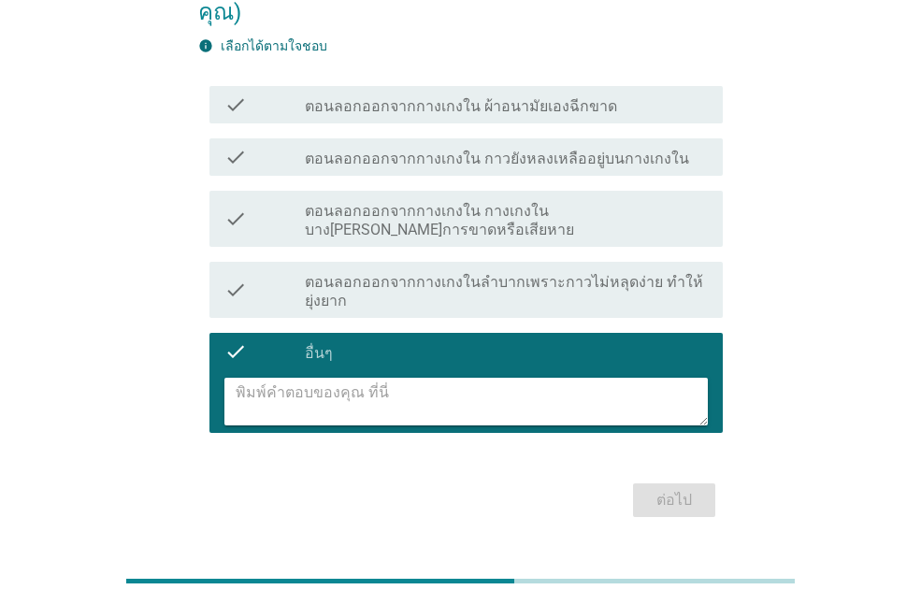
scroll to position [247, 0]
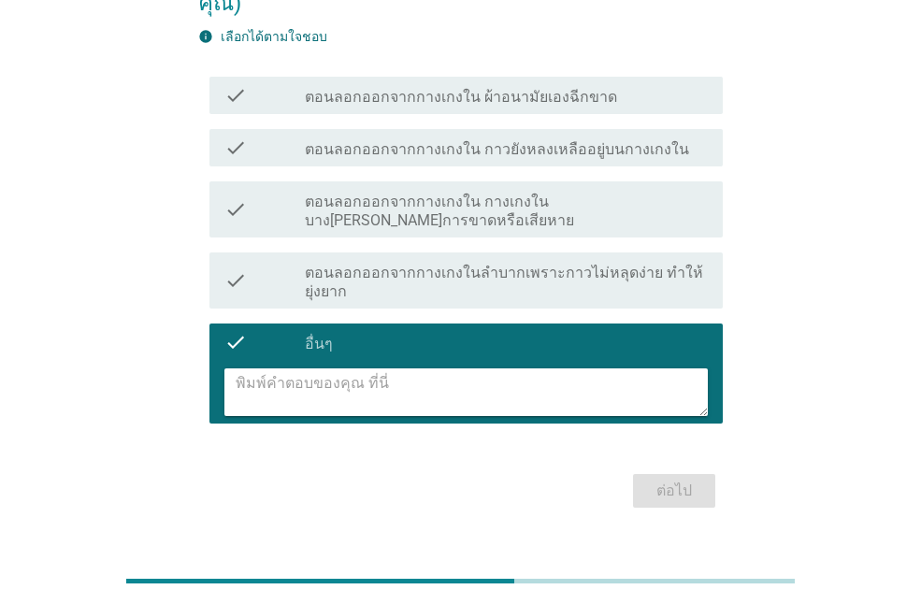
click at [490, 368] on textarea at bounding box center [472, 392] width 472 height 48
type textarea "z"
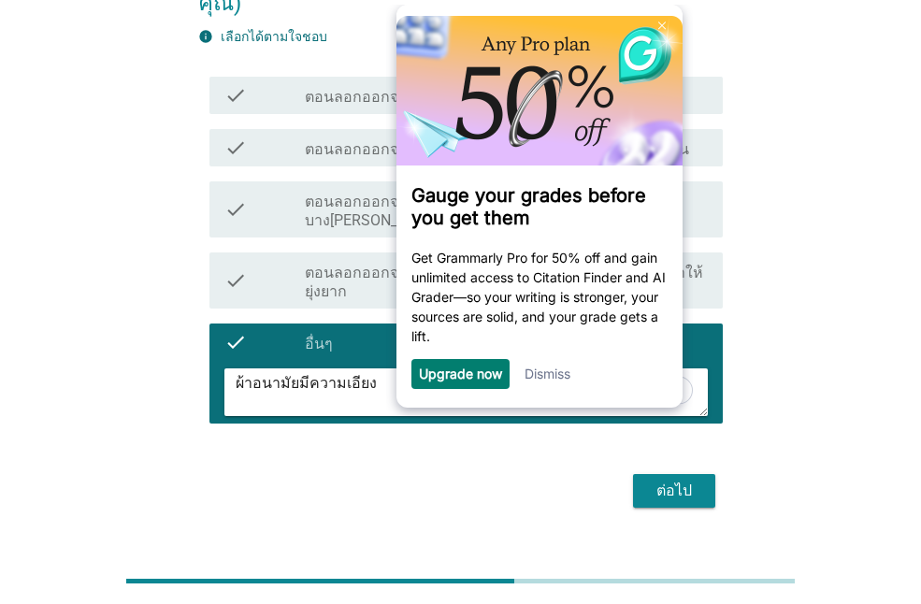
type textarea "ผ้าอนามัยมีความเอียง"
click at [666, 480] on div "ต่อไป" at bounding box center [674, 491] width 52 height 22
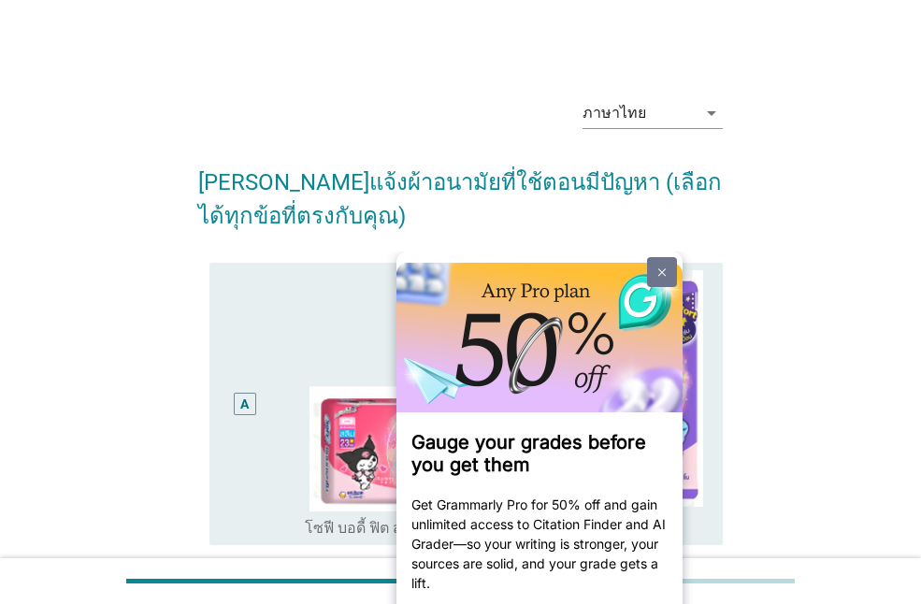
click at [657, 270] on img at bounding box center [660, 272] width 7 height 8
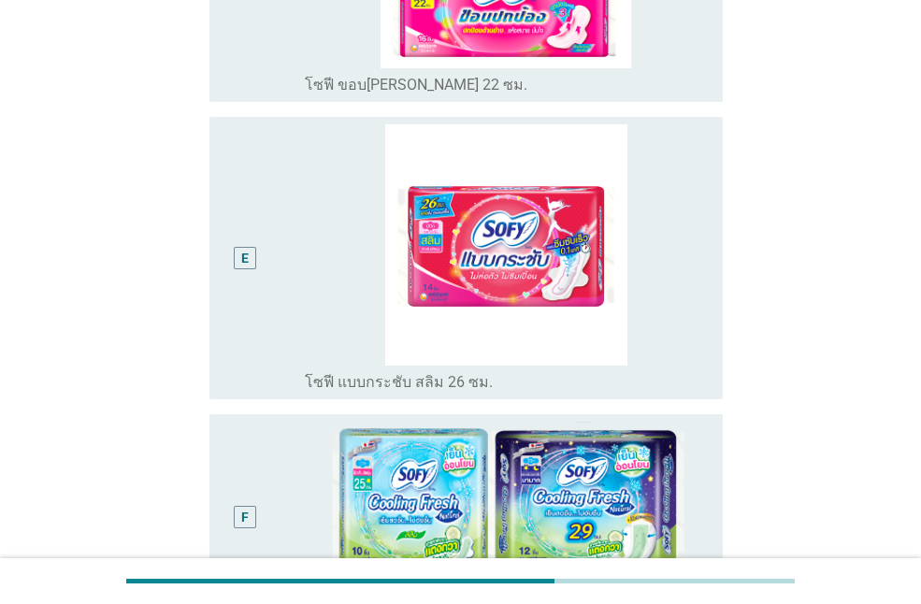
scroll to position [1372, 0]
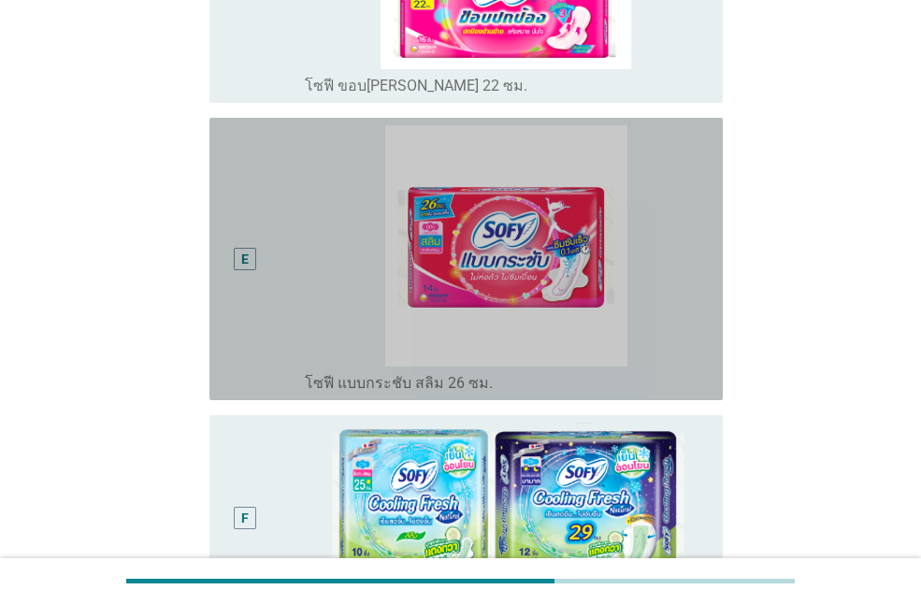
click at [249, 292] on div "E" at bounding box center [244, 258] width 40 height 267
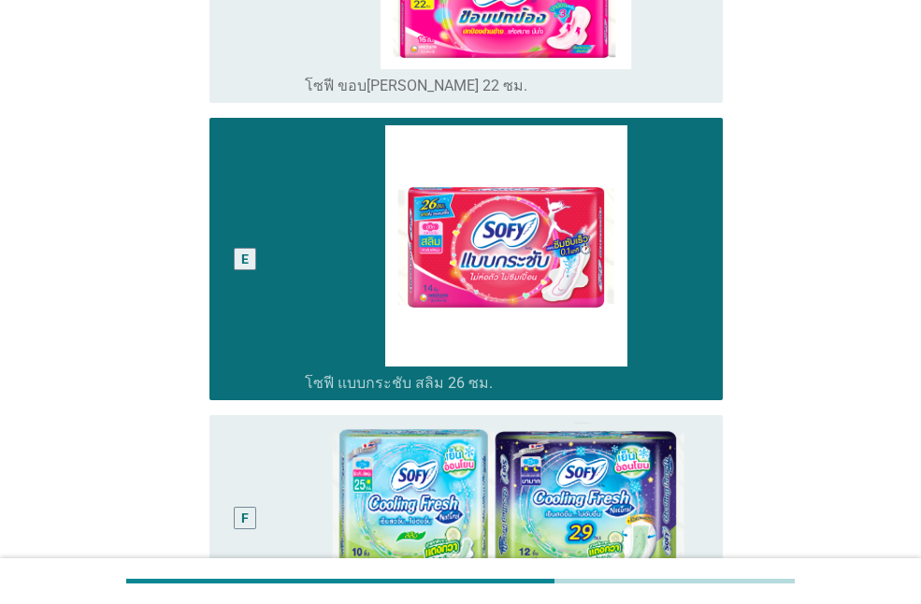
scroll to position [1645, 0]
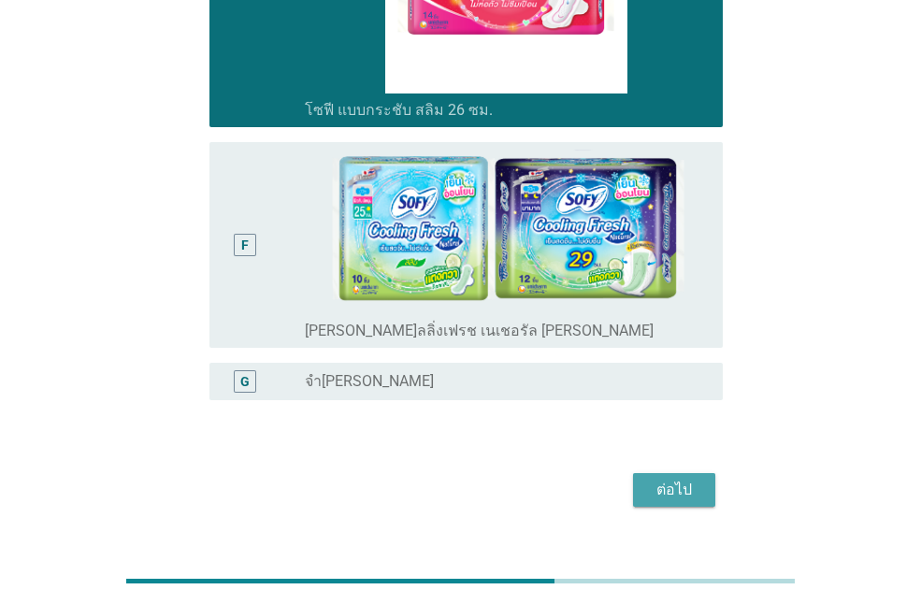
click at [666, 479] on div "ต่อไป" at bounding box center [674, 490] width 52 height 22
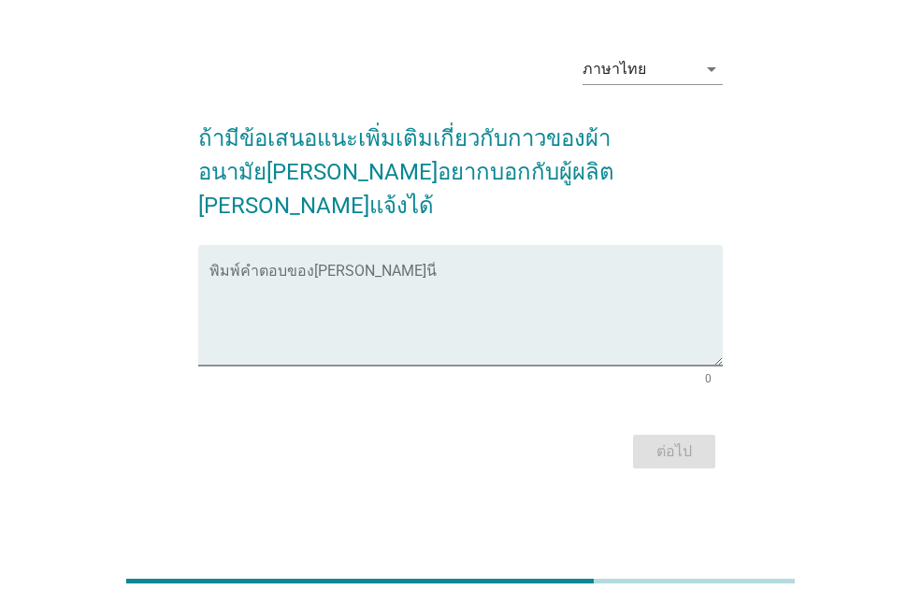
scroll to position [0, 0]
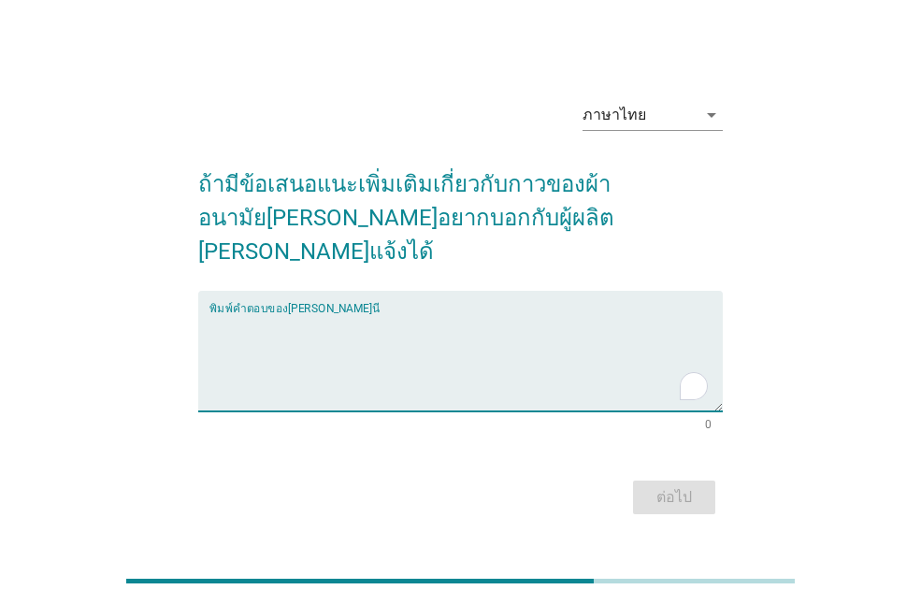
click at [449, 335] on textarea "To enrich screen reader interactions, please activate Accessibility in Grammarl…" at bounding box center [465, 362] width 513 height 98
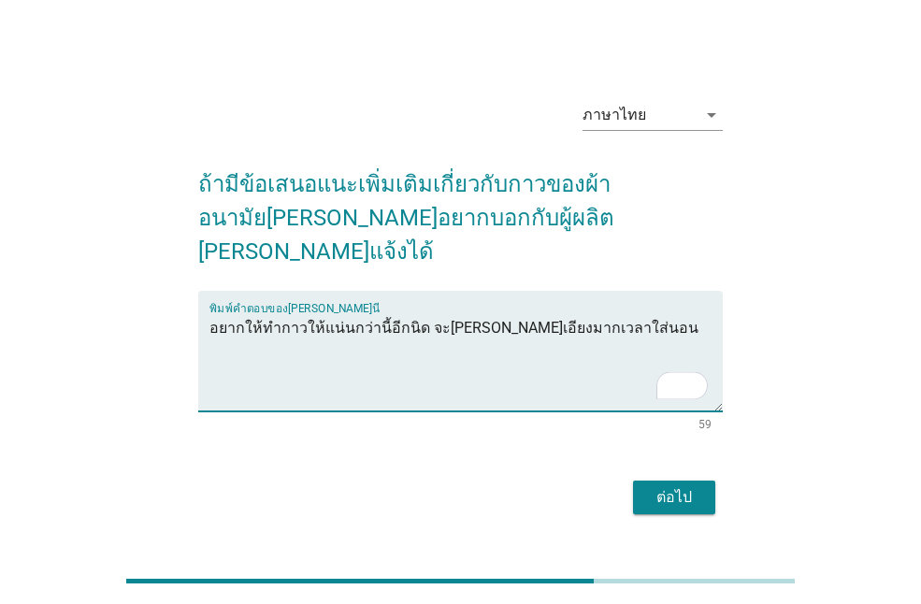
type textarea "อยากให้ทำกาวให้แน่นกว่านี้อีกนิด จะ[PERSON_NAME]เอียงมากเวลาใส่นอน"
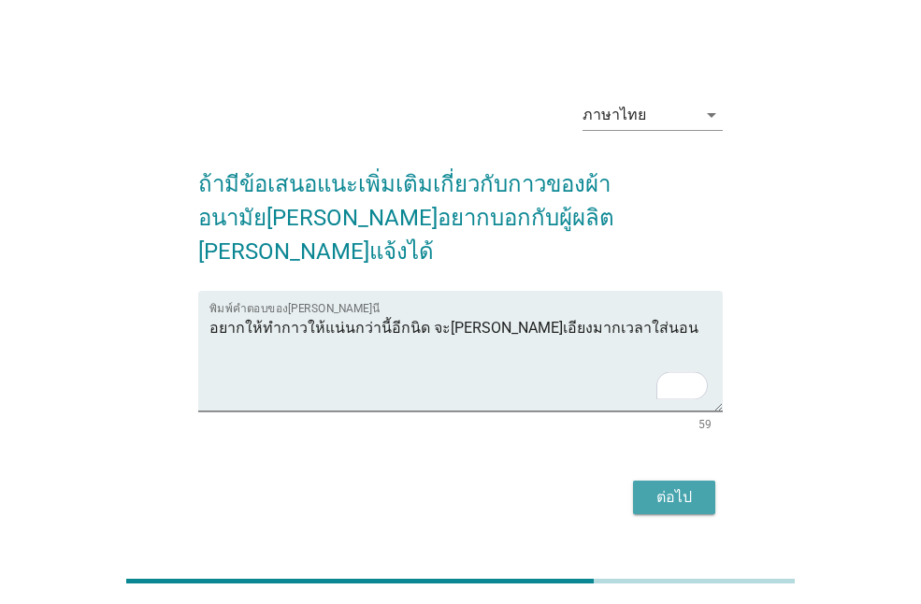
click at [707, 481] on button "ต่อไป" at bounding box center [674, 498] width 82 height 34
